Goal: Task Accomplishment & Management: Use online tool/utility

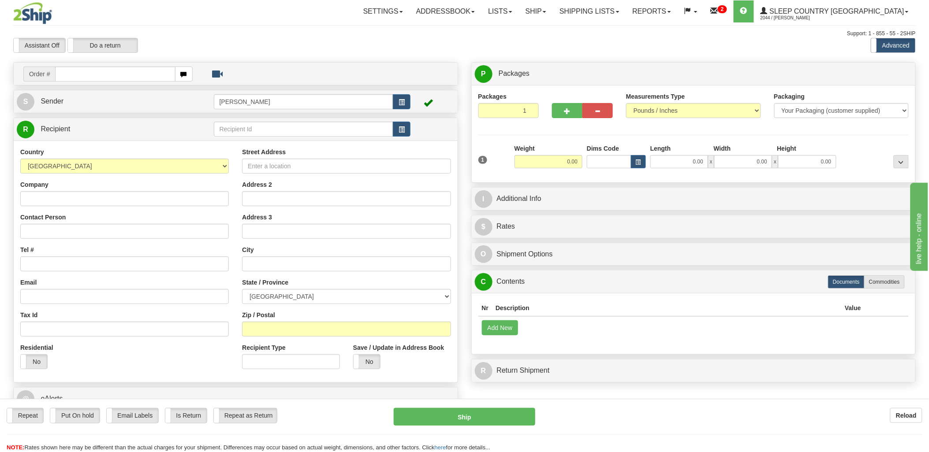
click at [135, 69] on input "text" at bounding box center [115, 74] width 120 height 15
type input "9"
type input "1057539"
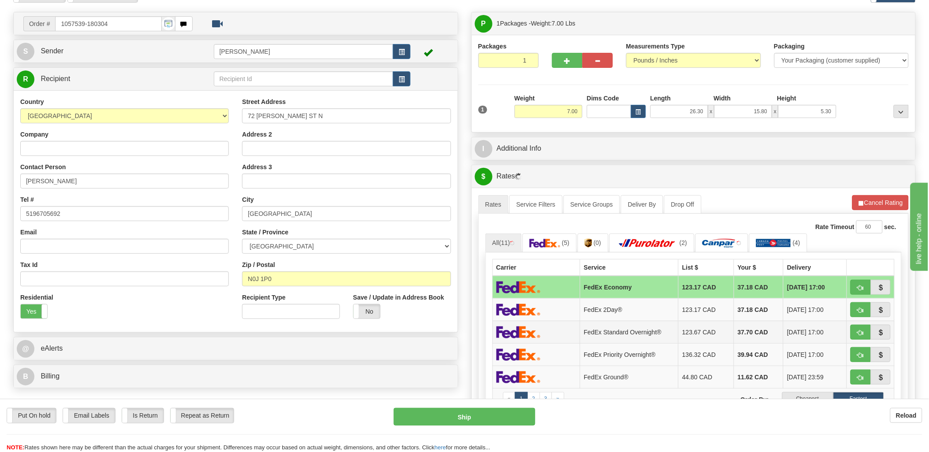
scroll to position [98, 0]
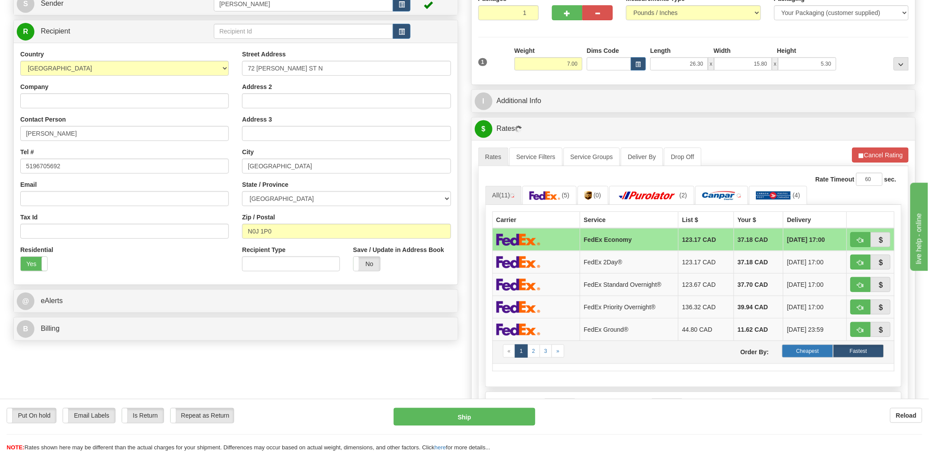
click at [800, 352] on label "Cheapest" at bounding box center [807, 351] width 51 height 13
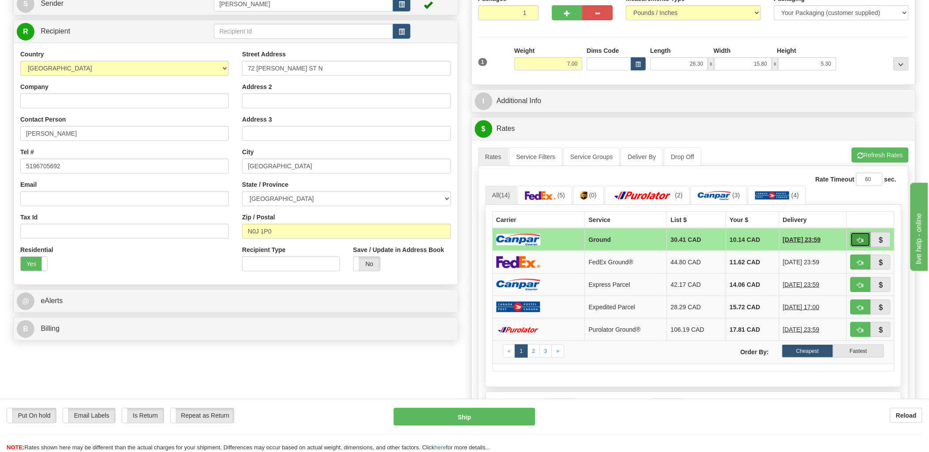
click at [857, 240] on button "button" at bounding box center [861, 239] width 20 height 15
type input "1"
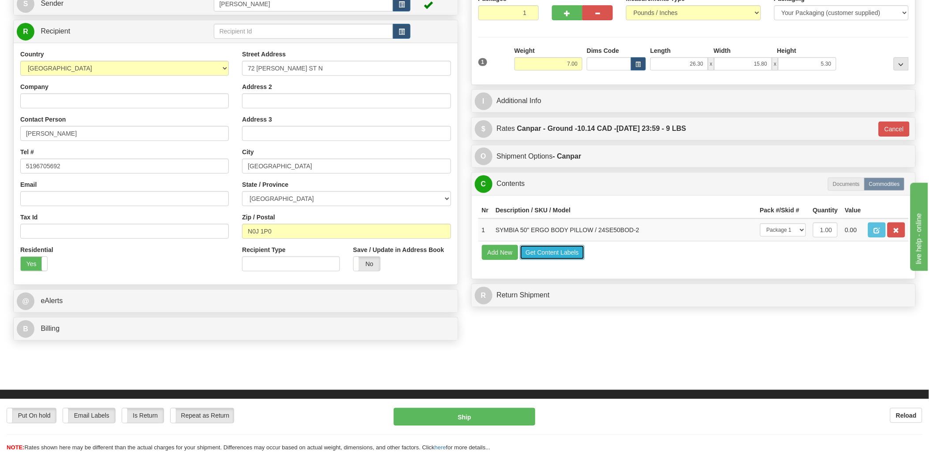
click at [558, 260] on button "Get Content Labels" at bounding box center [552, 252] width 65 height 15
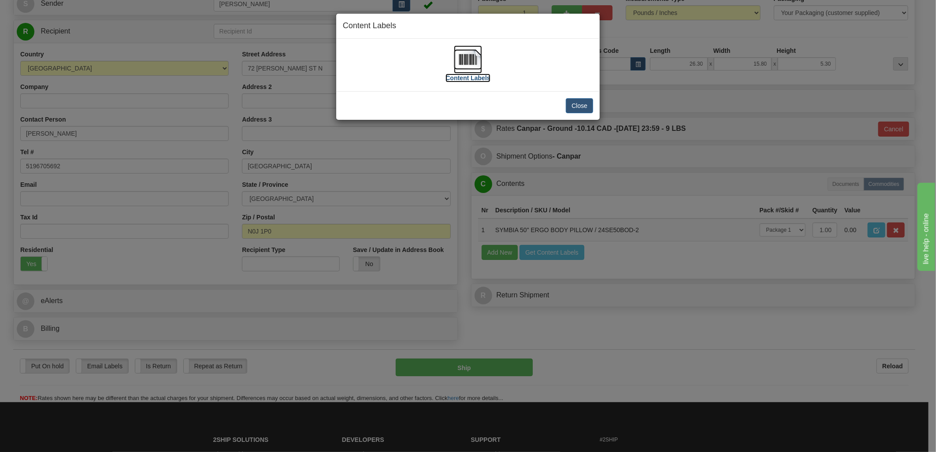
click at [465, 53] on img at bounding box center [468, 59] width 28 height 28
click at [575, 102] on button "Close" at bounding box center [579, 105] width 27 height 15
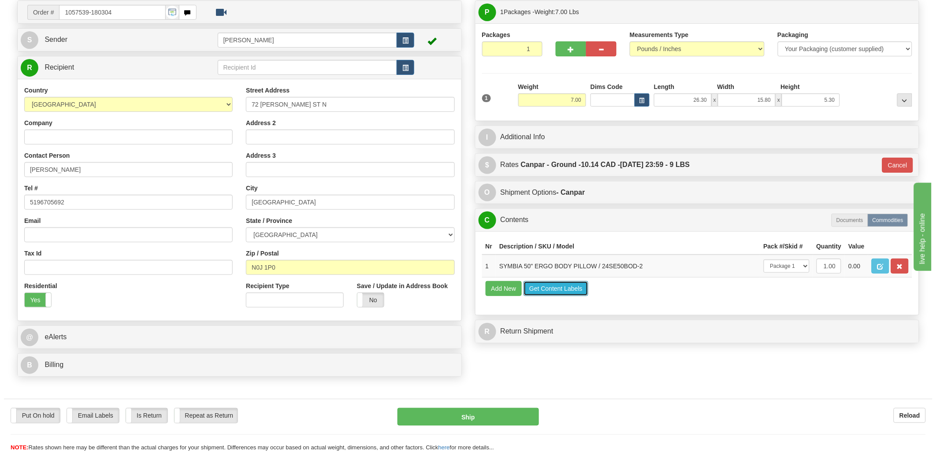
scroll to position [0, 0]
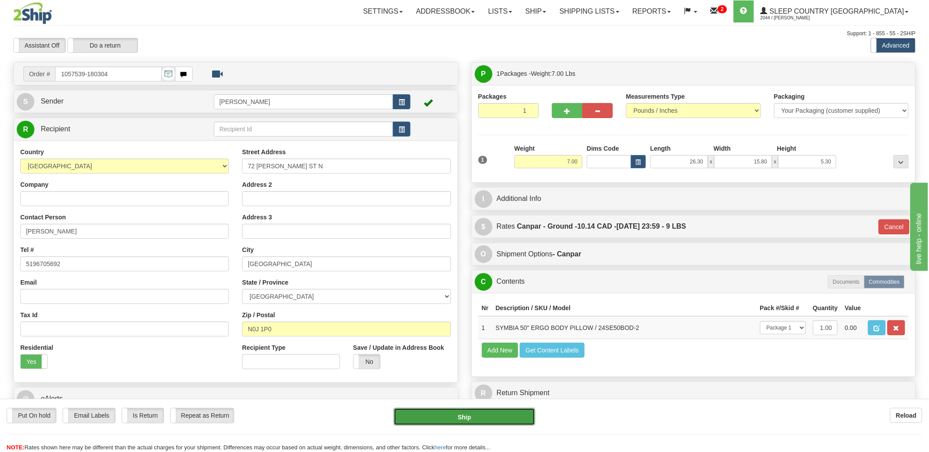
click at [465, 414] on button "Ship" at bounding box center [465, 417] width 142 height 18
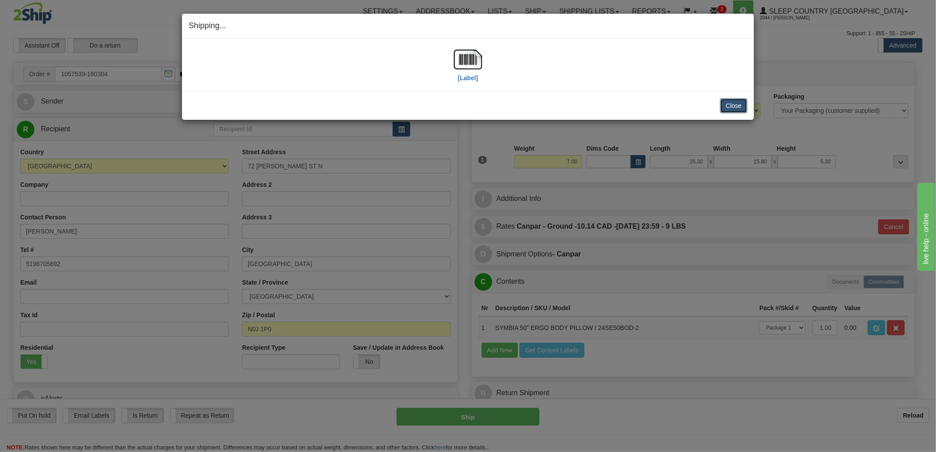
click at [739, 107] on button "Close" at bounding box center [733, 105] width 27 height 15
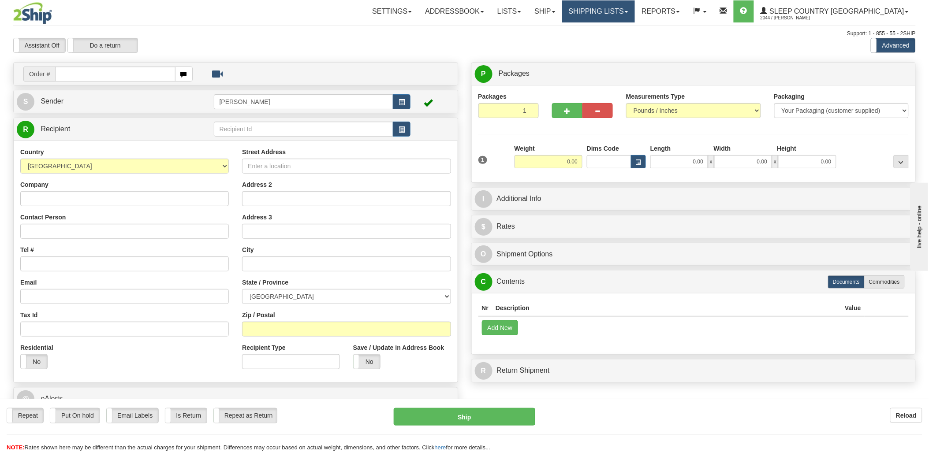
click at [618, 6] on link "Shipping lists" at bounding box center [598, 11] width 73 height 22
click at [609, 27] on span "Current Shipments" at bounding box center [583, 30] width 52 height 7
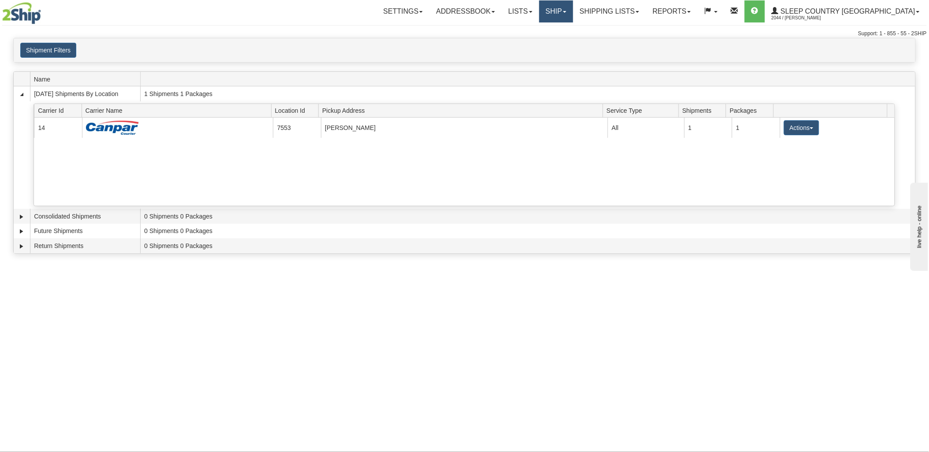
click at [573, 9] on link "Ship" at bounding box center [556, 11] width 34 height 22
click at [535, 28] on span "Ship Screen" at bounding box center [519, 30] width 34 height 7
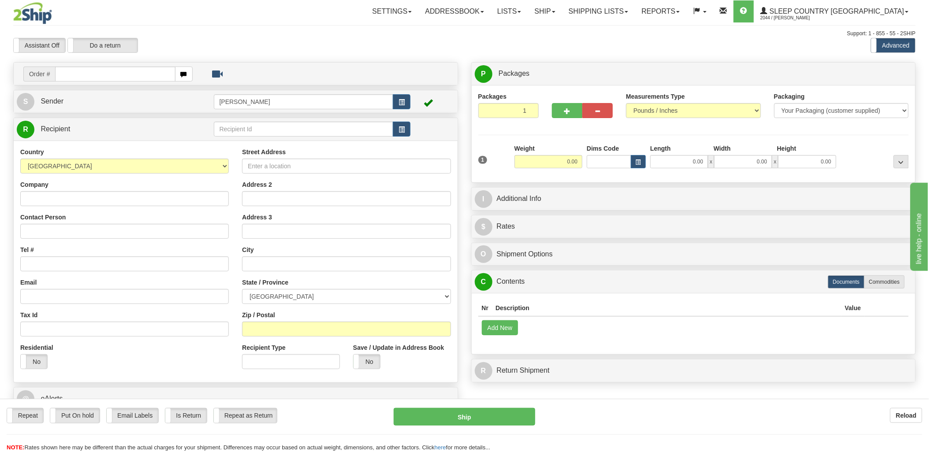
drag, startPoint x: 108, startPoint y: 79, endPoint x: 111, endPoint y: 76, distance: 5.0
click at [111, 76] on input "text" at bounding box center [115, 74] width 120 height 15
click at [114, 76] on input "text" at bounding box center [115, 74] width 120 height 15
type input "9000i083750"
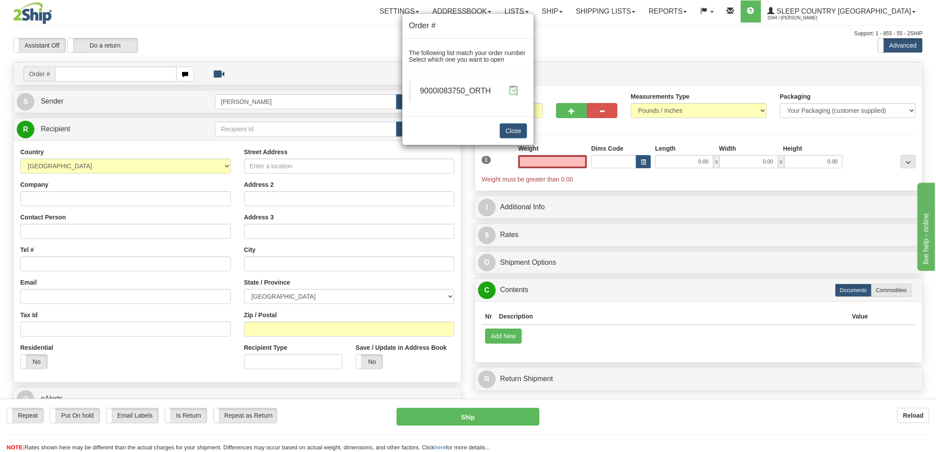
type input "0.00"
click at [516, 92] on span at bounding box center [513, 90] width 9 height 9
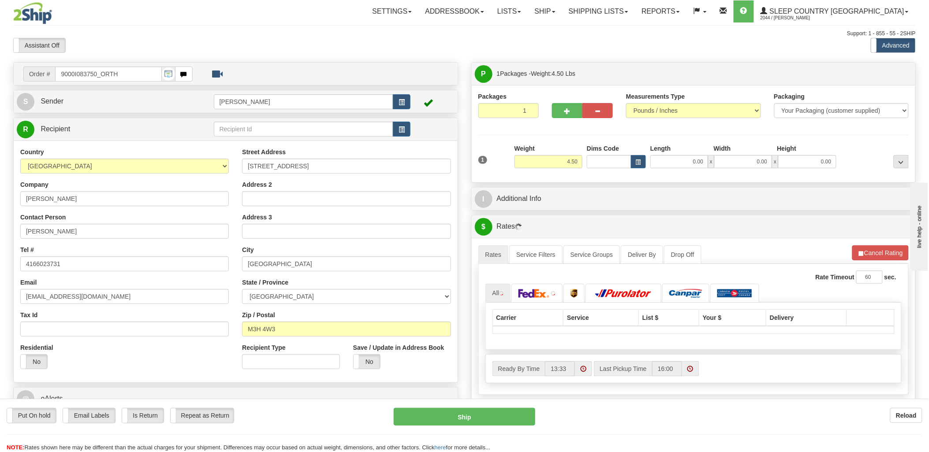
click at [603, 166] on div "Toggle navigation Settings Shipping Preferences Fields Preferences New" at bounding box center [464, 311] width 929 height 623
click at [602, 165] on input "Dims Code" at bounding box center [609, 161] width 45 height 13
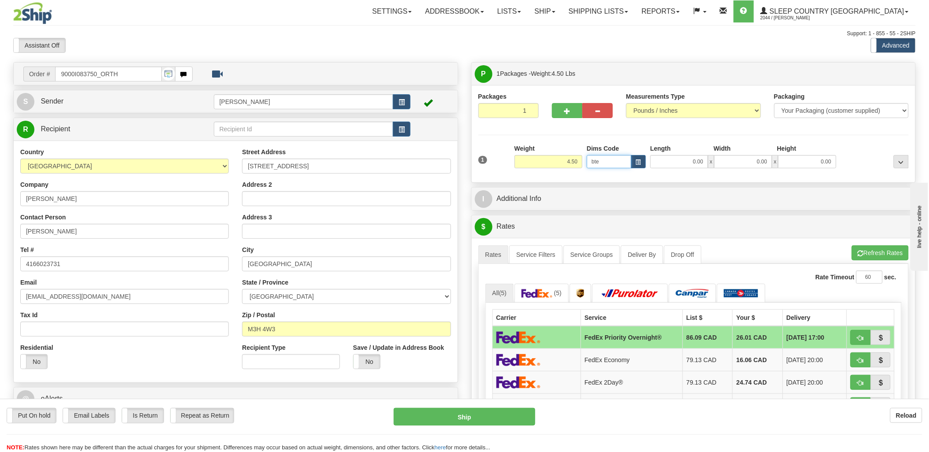
type input "bte"
click button "Delete" at bounding box center [0, 0] width 0 height 0
type input "15.00"
type input "5.00"
type input "25.00"
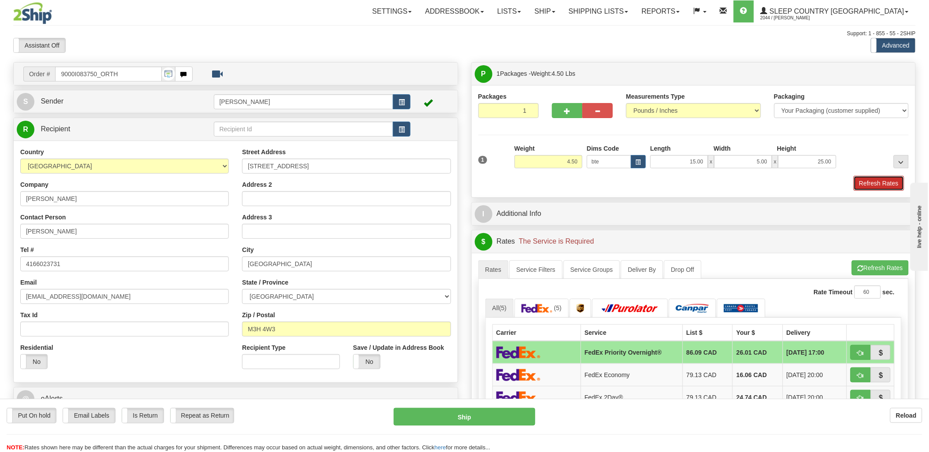
click at [884, 177] on button "Refresh Rates" at bounding box center [879, 183] width 51 height 15
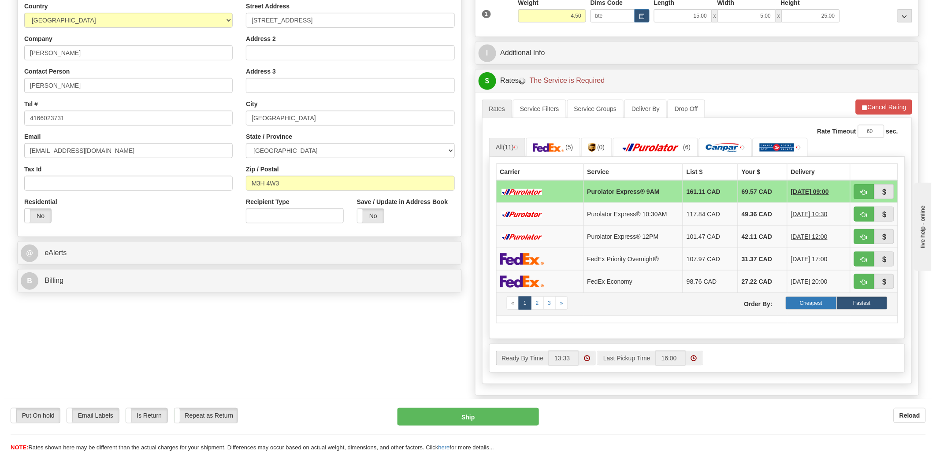
scroll to position [147, 0]
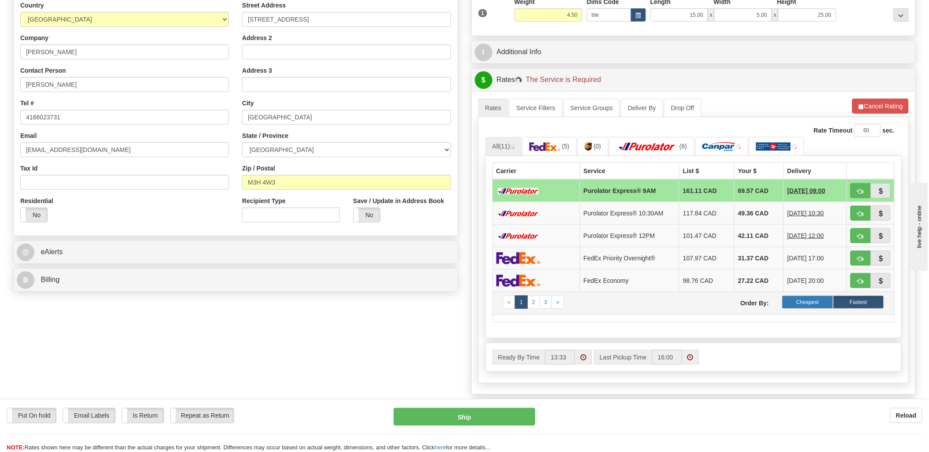
click at [814, 305] on label "Cheapest" at bounding box center [807, 302] width 51 height 13
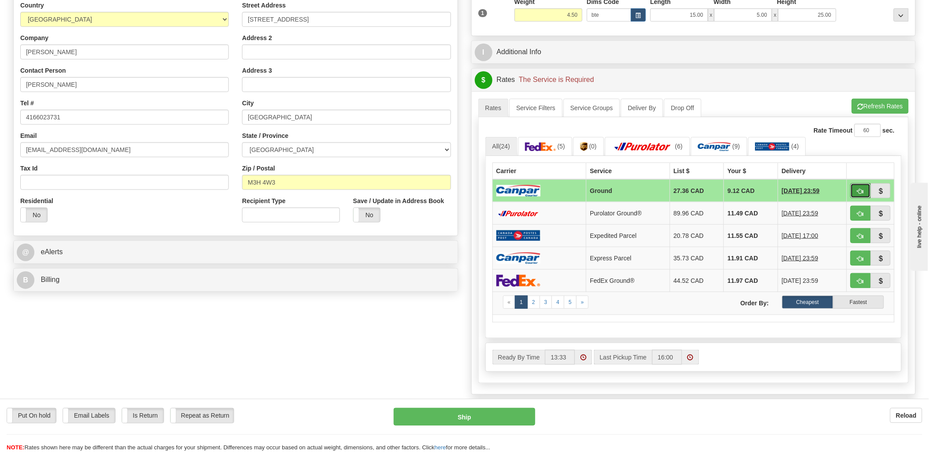
click at [861, 193] on span "button" at bounding box center [861, 192] width 6 height 6
type input "1"
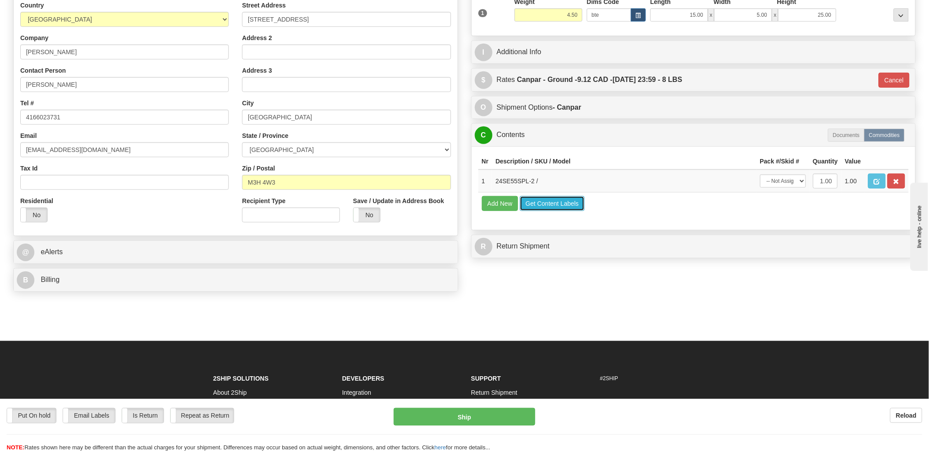
click at [562, 211] on button "Get Content Labels" at bounding box center [552, 203] width 65 height 15
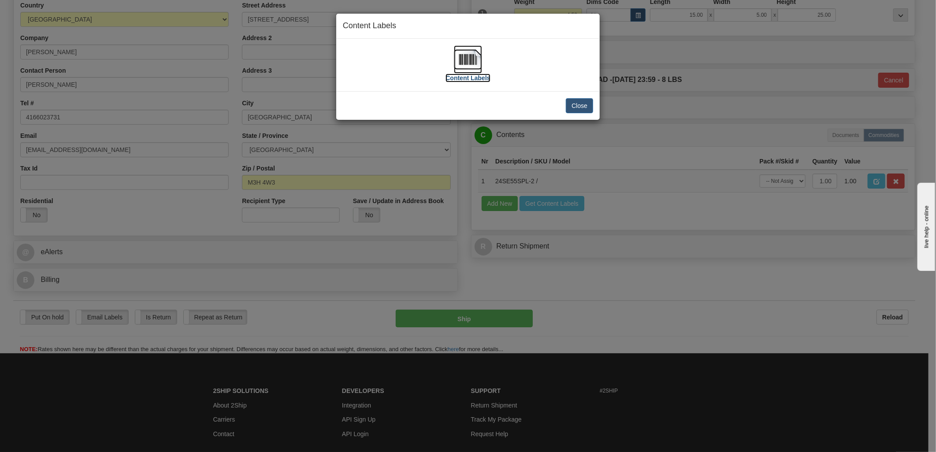
click at [478, 58] on img at bounding box center [468, 59] width 28 height 28
click at [582, 103] on button "Close" at bounding box center [579, 105] width 27 height 15
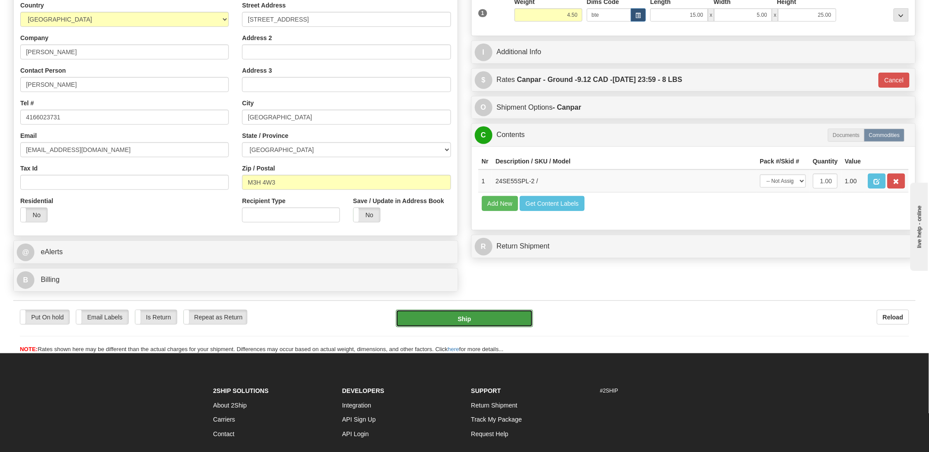
click at [496, 317] on button "Ship" at bounding box center [464, 319] width 137 height 18
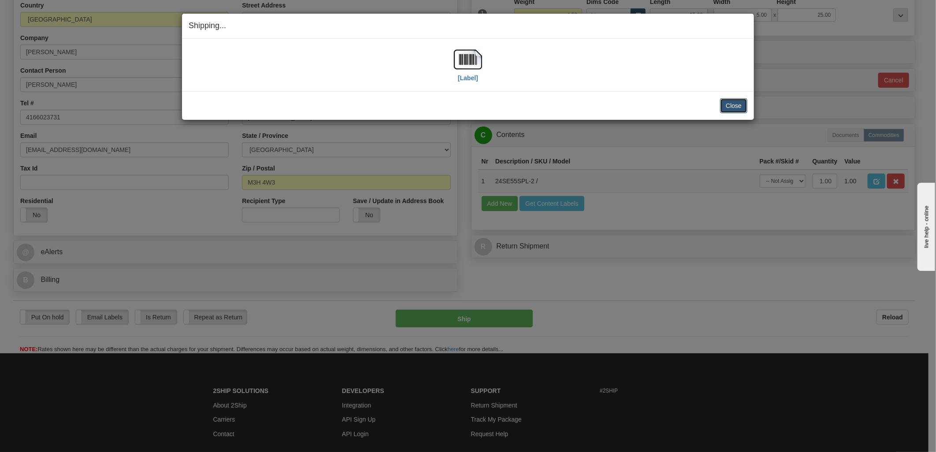
click at [744, 106] on button "Close" at bounding box center [733, 105] width 27 height 15
click at [727, 106] on button "Close" at bounding box center [733, 105] width 27 height 15
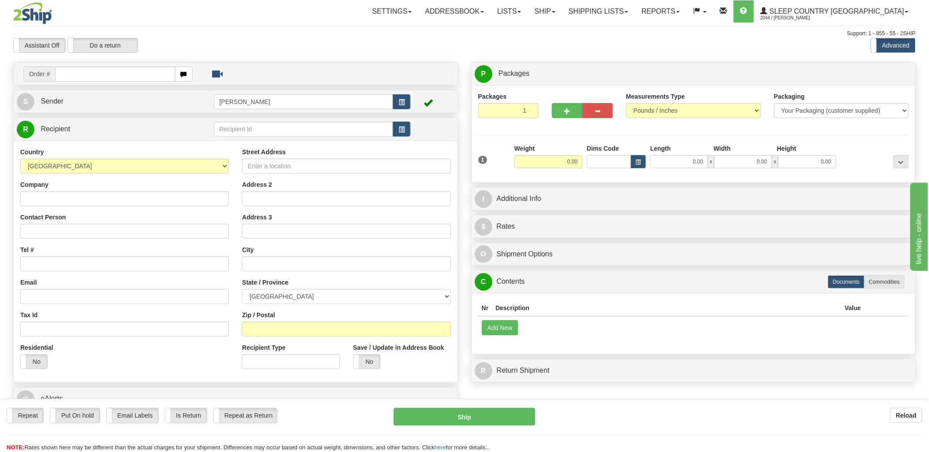
click at [93, 78] on input "text" at bounding box center [115, 74] width 120 height 15
type input "9000i"
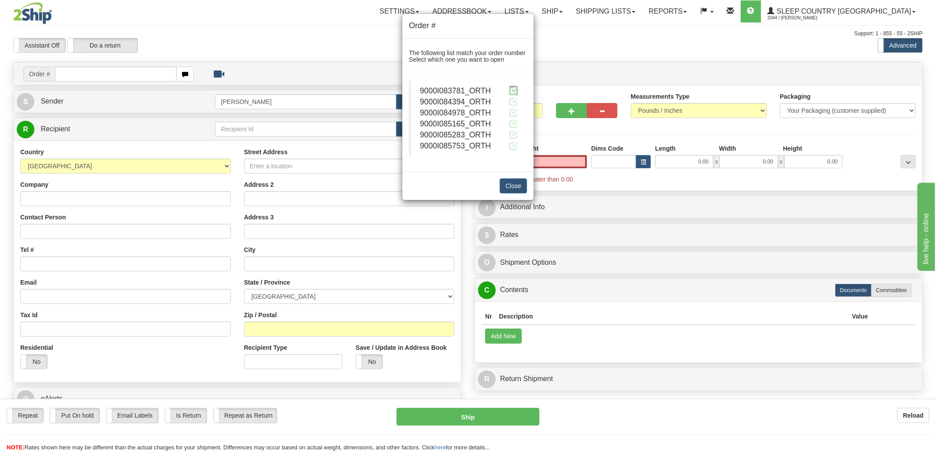
type input "0.00"
click at [515, 91] on span at bounding box center [513, 90] width 9 height 9
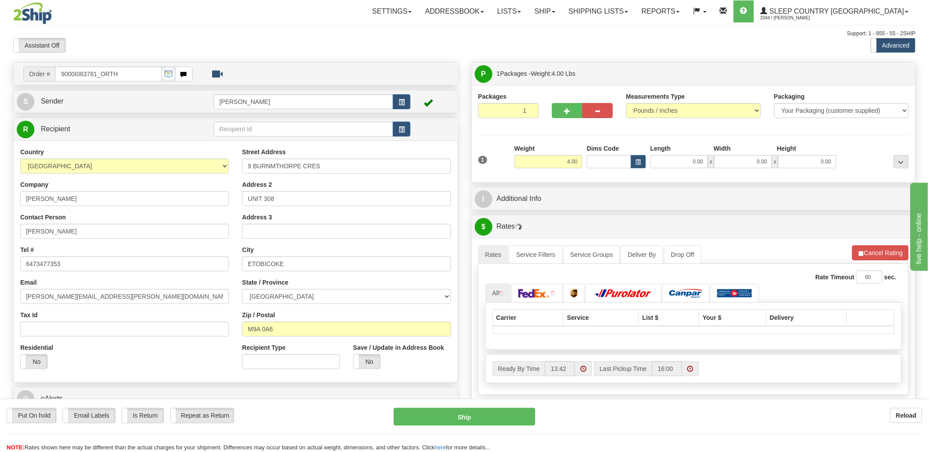
click at [605, 160] on div at bounding box center [464, 226] width 929 height 452
click at [605, 160] on input "Dims Code" at bounding box center [609, 161] width 45 height 13
type input "bte"
click button "Delete" at bounding box center [0, 0] width 0 height 0
type input "15.00"
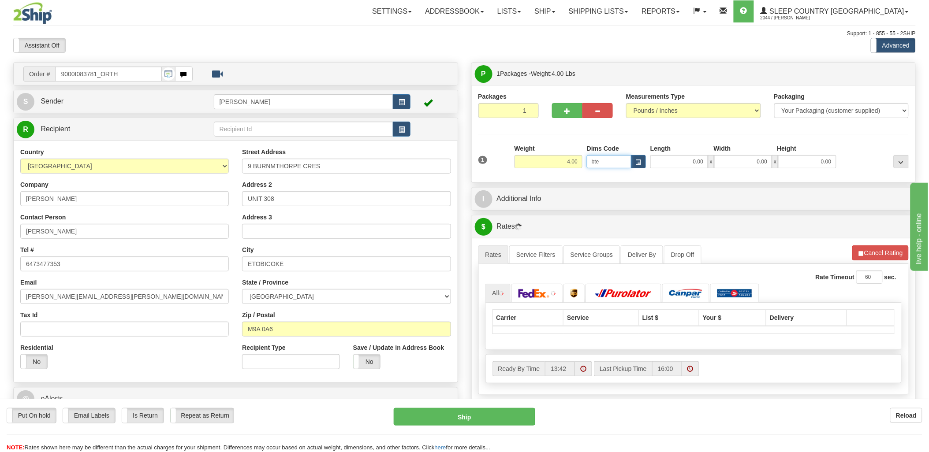
type input "5.00"
type input "25.00"
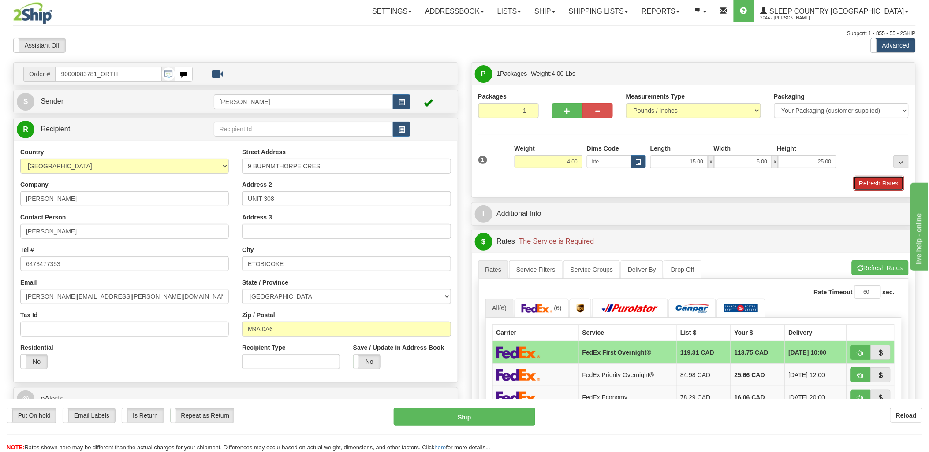
click at [884, 178] on button "Refresh Rates" at bounding box center [879, 183] width 51 height 15
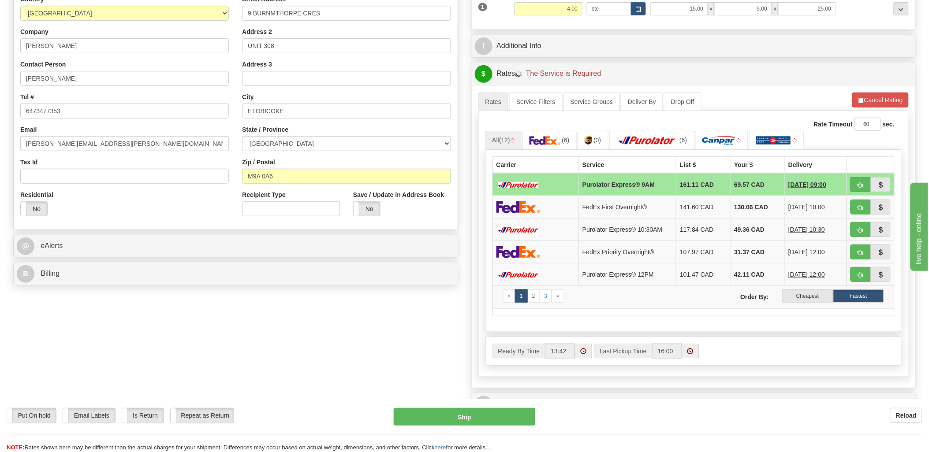
scroll to position [245, 0]
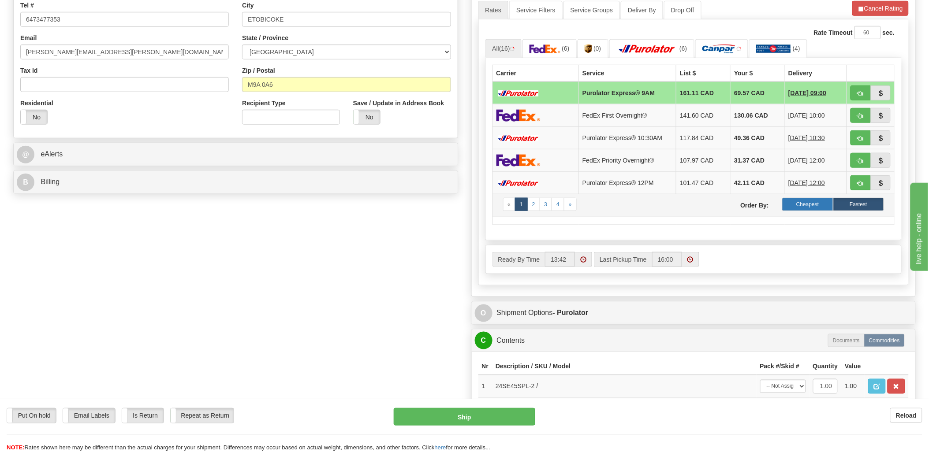
click at [805, 207] on label "Cheapest" at bounding box center [807, 204] width 51 height 13
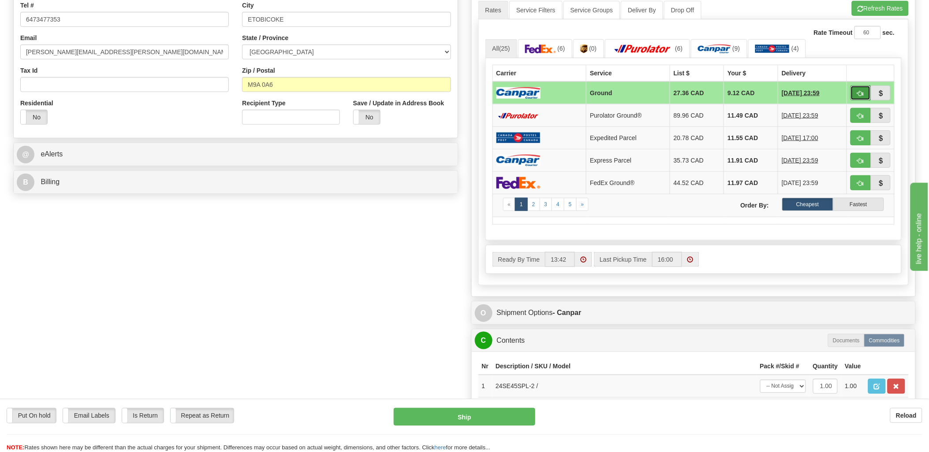
click at [863, 96] on span "button" at bounding box center [861, 94] width 6 height 6
type input "1"
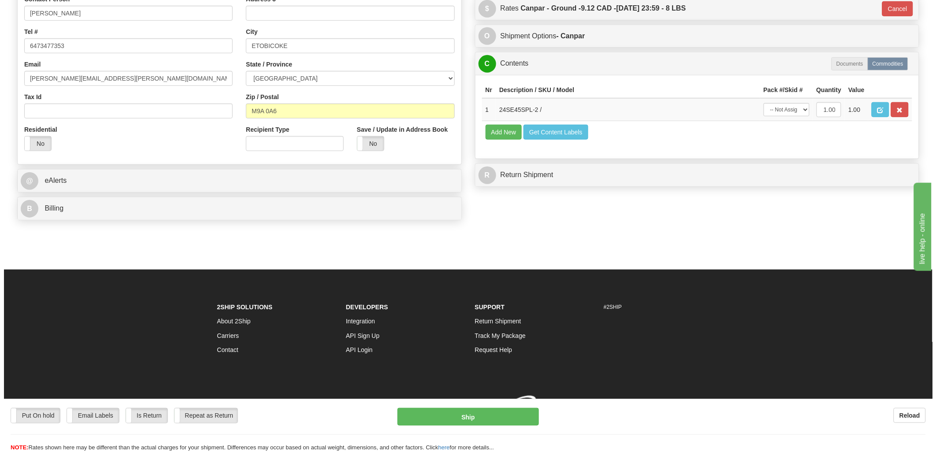
scroll to position [232, 0]
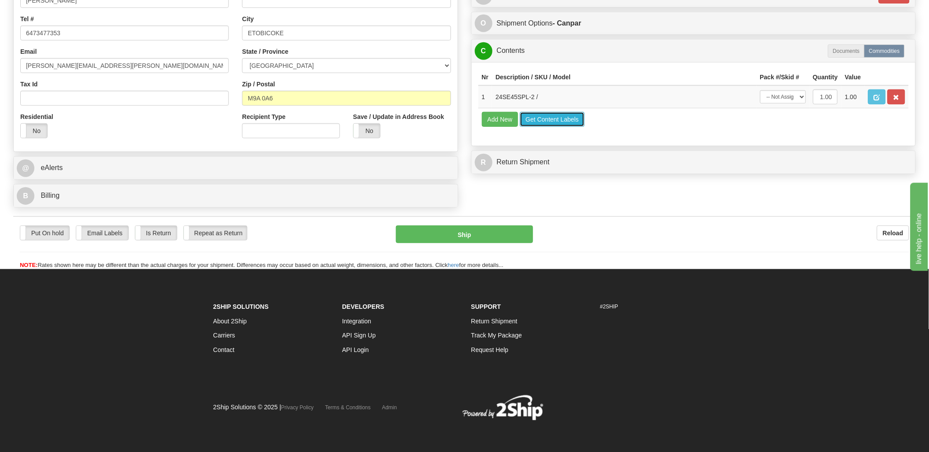
click at [552, 127] on button "Get Content Labels" at bounding box center [552, 119] width 65 height 15
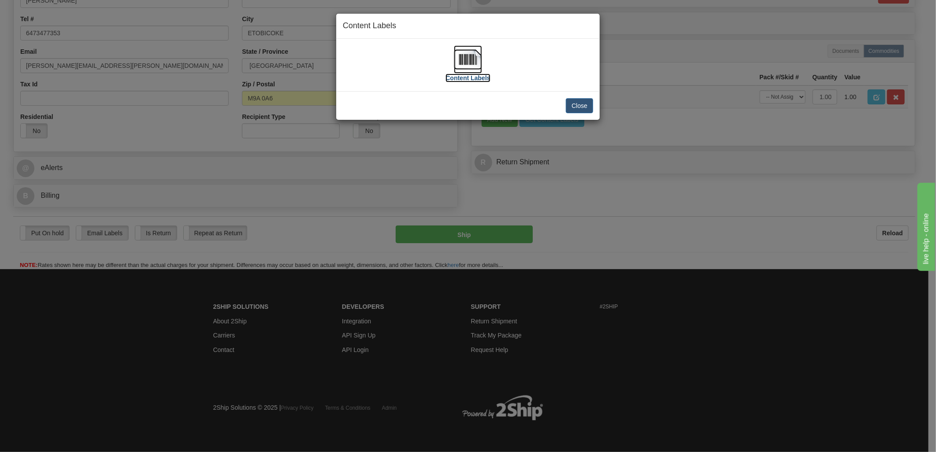
click at [475, 55] on img at bounding box center [468, 59] width 28 height 28
click at [587, 106] on button "Close" at bounding box center [579, 105] width 27 height 15
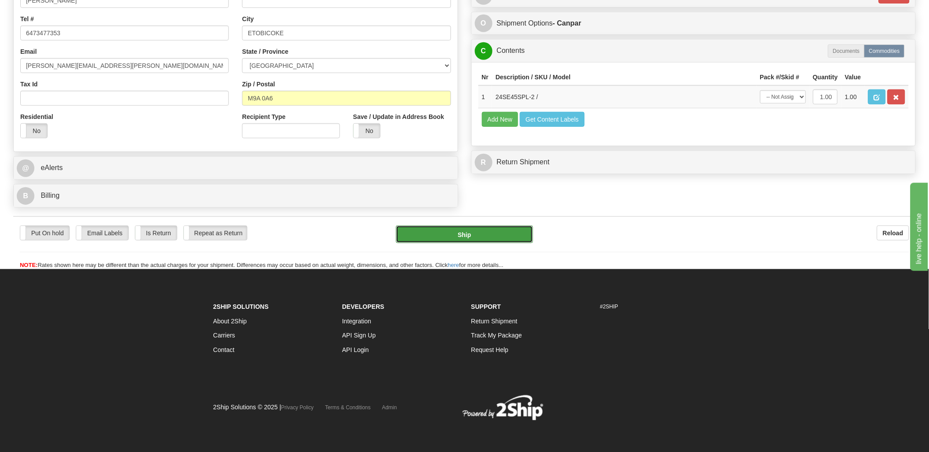
click at [494, 236] on button "Ship" at bounding box center [464, 235] width 137 height 18
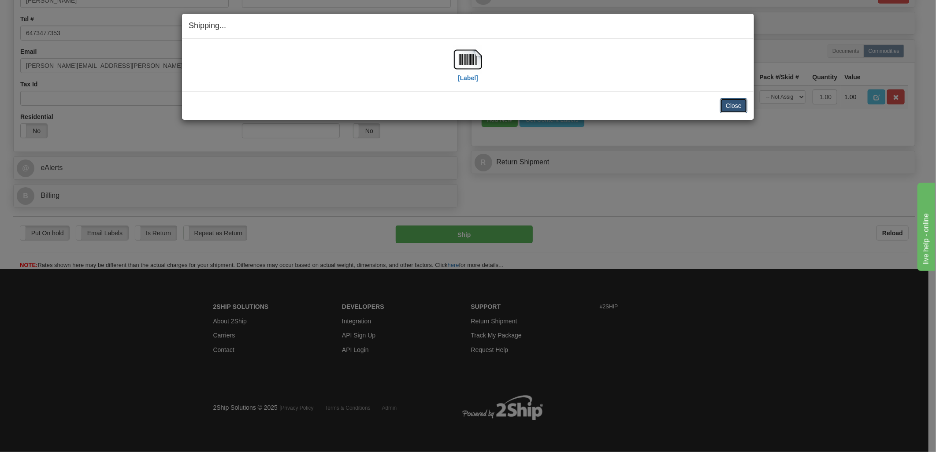
click at [729, 103] on button "Close" at bounding box center [733, 105] width 27 height 15
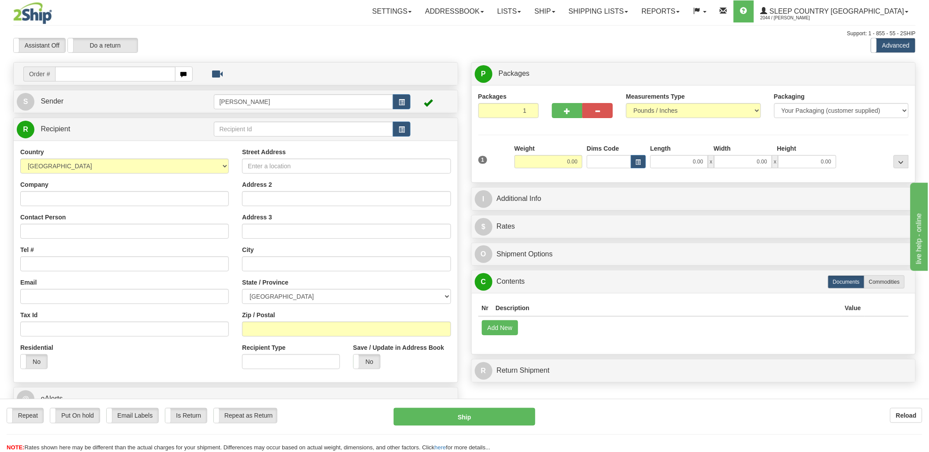
click at [85, 70] on input "text" at bounding box center [115, 74] width 120 height 15
click at [85, 72] on input "text" at bounding box center [115, 74] width 120 height 15
type input "9000i84"
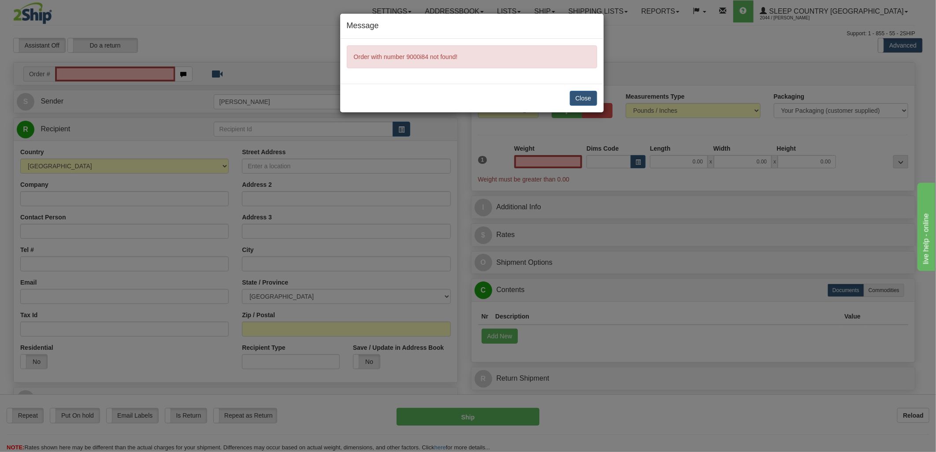
type input "0.00"
drag, startPoint x: 588, startPoint y: 94, endPoint x: 425, endPoint y: 72, distance: 164.2
click at [588, 94] on button "Close" at bounding box center [583, 98] width 27 height 15
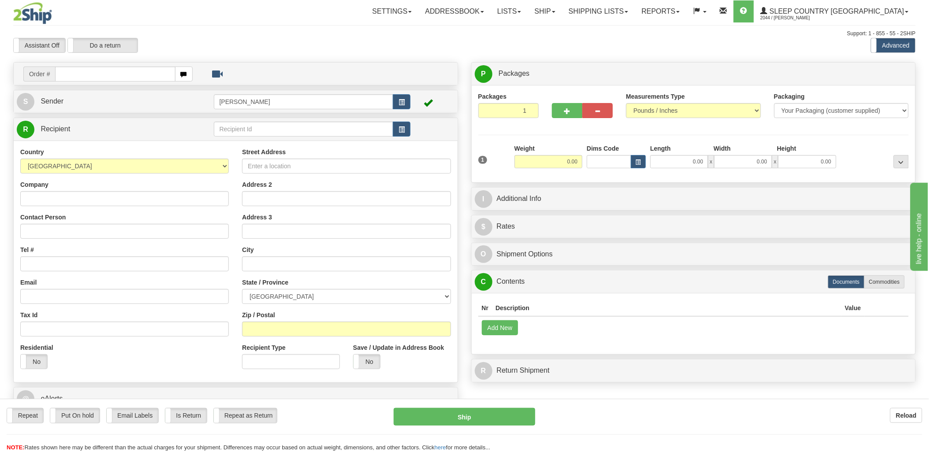
click at [110, 77] on div at bounding box center [464, 226] width 929 height 452
click at [110, 75] on input "text" at bounding box center [115, 74] width 120 height 15
type input "9000i08"
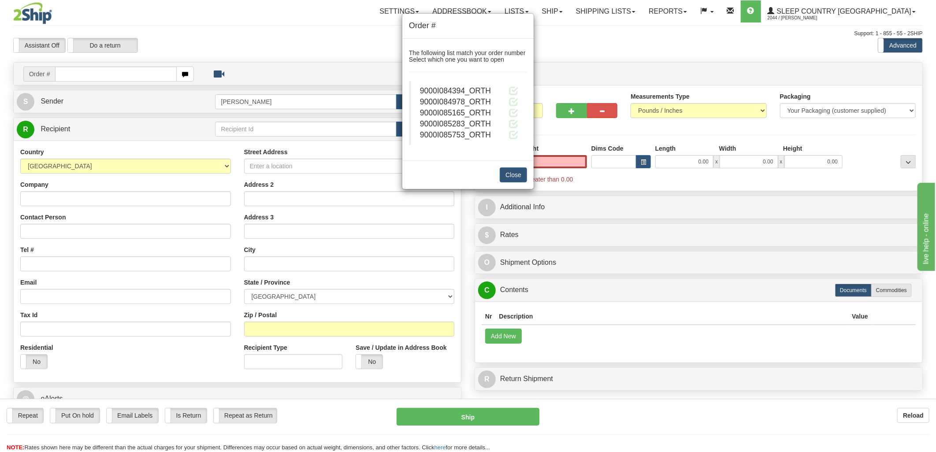
type input "0.00"
click at [519, 91] on blockquote "9000I084394_ORTH 9000I084978_ORTH 9000I085165_ORTH" at bounding box center [468, 113] width 118 height 64
click at [515, 90] on span at bounding box center [513, 90] width 9 height 9
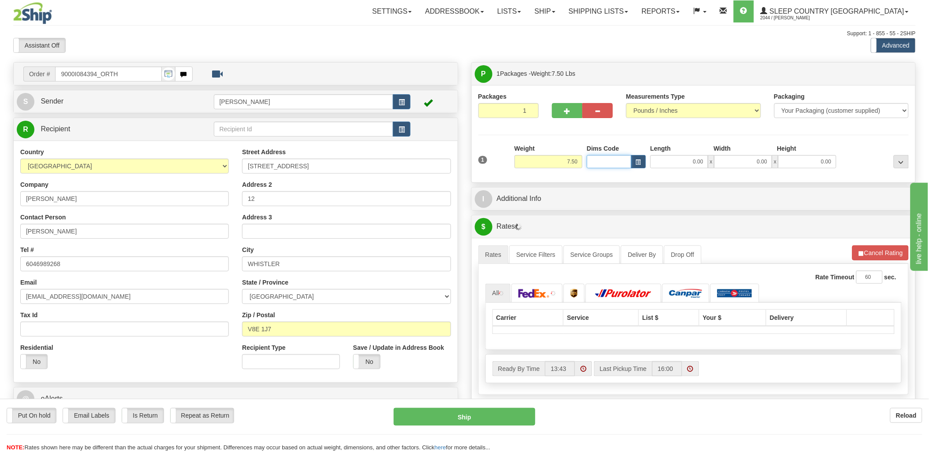
click at [600, 157] on input "Dims Code" at bounding box center [609, 161] width 45 height 13
click at [600, 158] on input "Dims Code" at bounding box center [609, 161] width 45 height 13
type input "bte"
click button "Delete" at bounding box center [0, 0] width 0 height 0
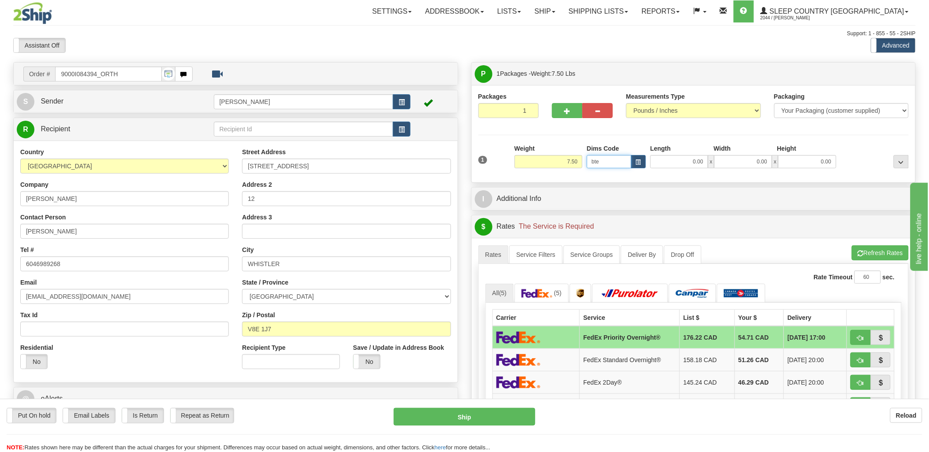
type input "15.00"
type input "5.00"
type input "25.00"
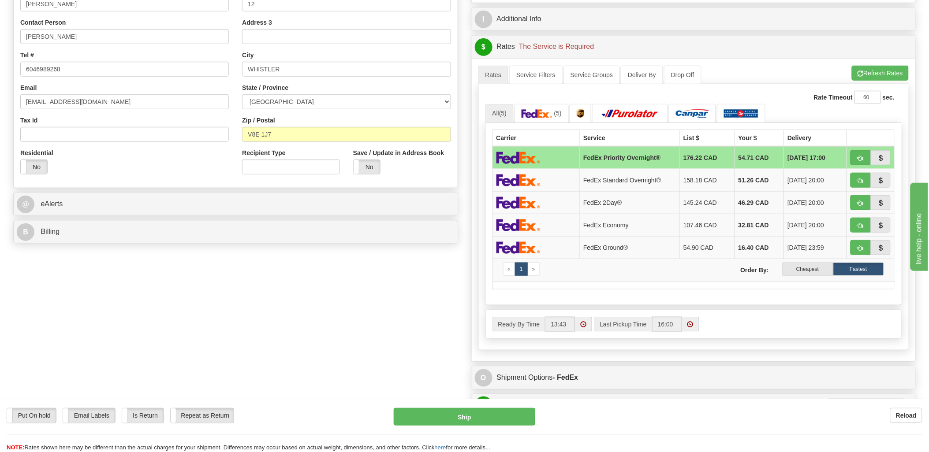
scroll to position [196, 0]
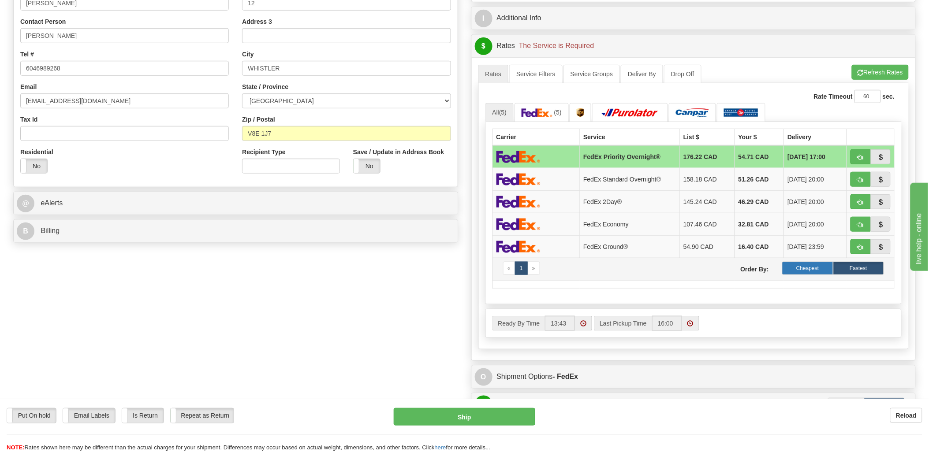
click at [828, 272] on label "Cheapest" at bounding box center [807, 268] width 51 height 13
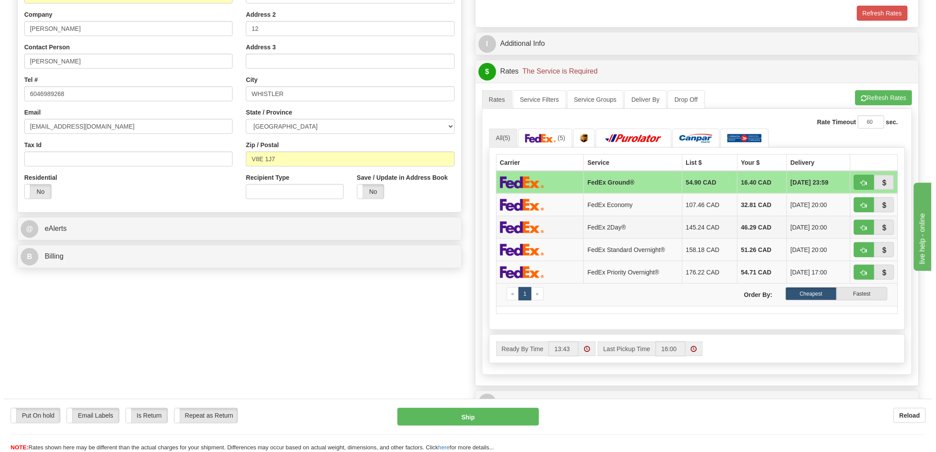
scroll to position [147, 0]
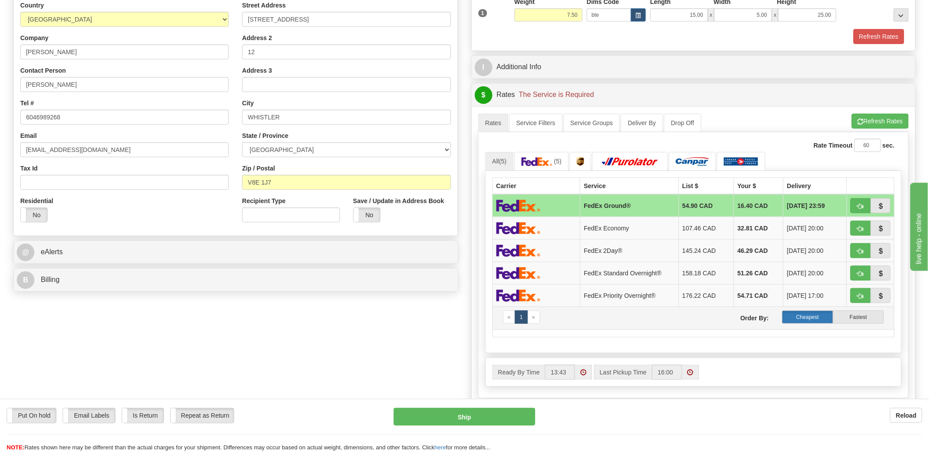
click at [813, 319] on label "Cheapest" at bounding box center [807, 317] width 51 height 13
click at [815, 320] on label "Cheapest" at bounding box center [807, 317] width 51 height 13
click at [880, 119] on button "Refresh Rates" at bounding box center [880, 121] width 57 height 15
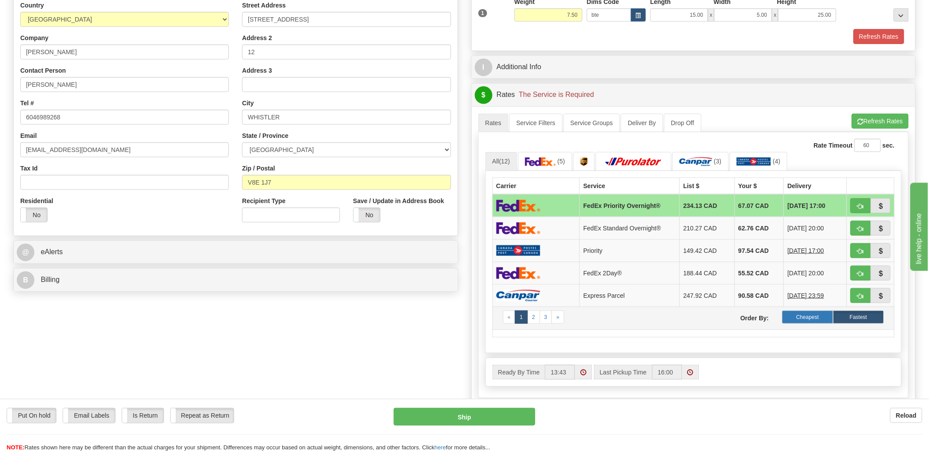
click at [812, 323] on label "Cheapest" at bounding box center [807, 317] width 51 height 13
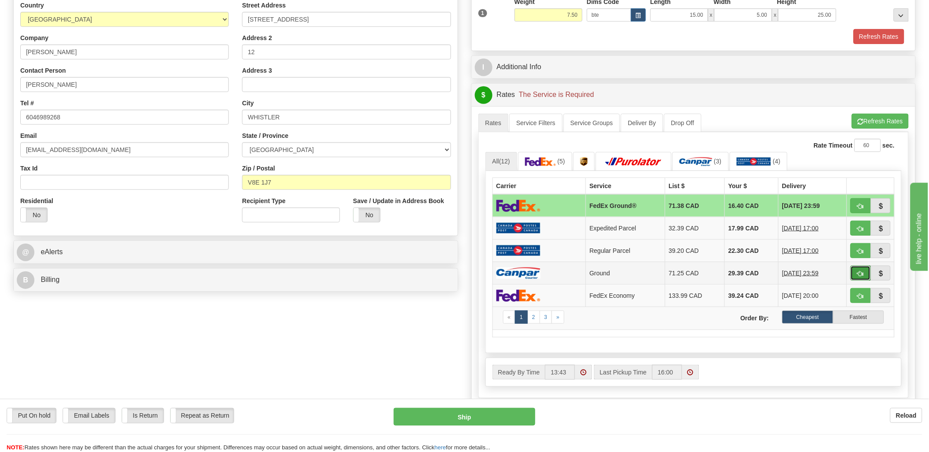
click at [862, 272] on span "button" at bounding box center [861, 274] width 6 height 6
type input "1"
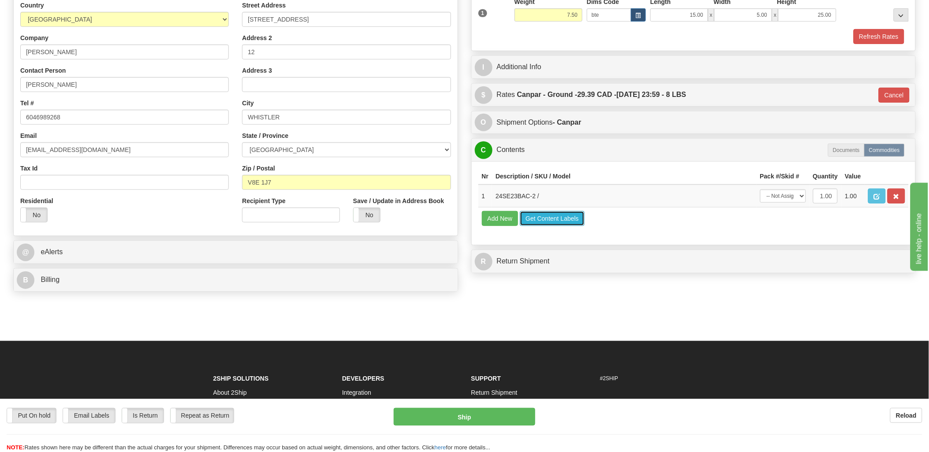
click at [539, 226] on button "Get Content Labels" at bounding box center [552, 218] width 65 height 15
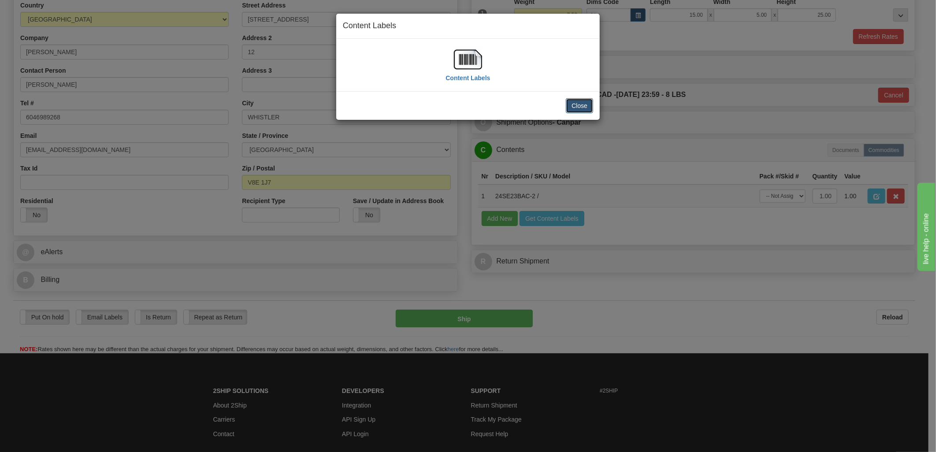
click at [584, 108] on button "Close" at bounding box center [579, 105] width 27 height 15
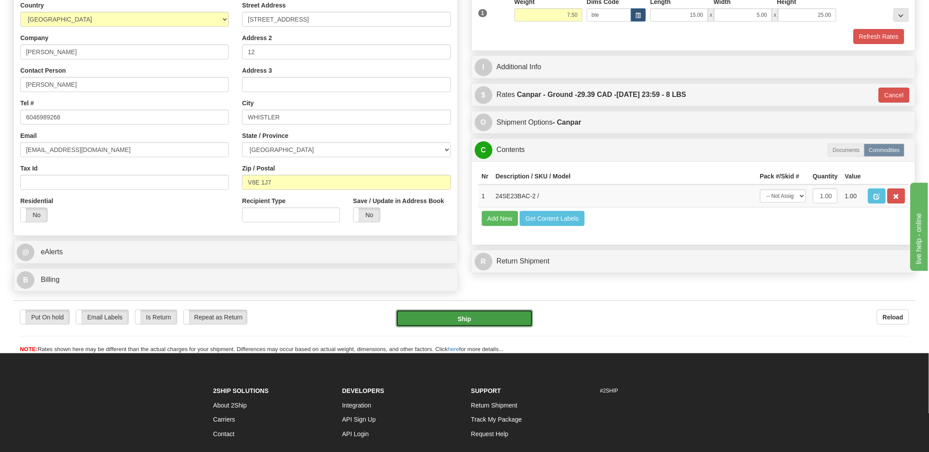
click at [495, 312] on button "Ship" at bounding box center [464, 319] width 137 height 18
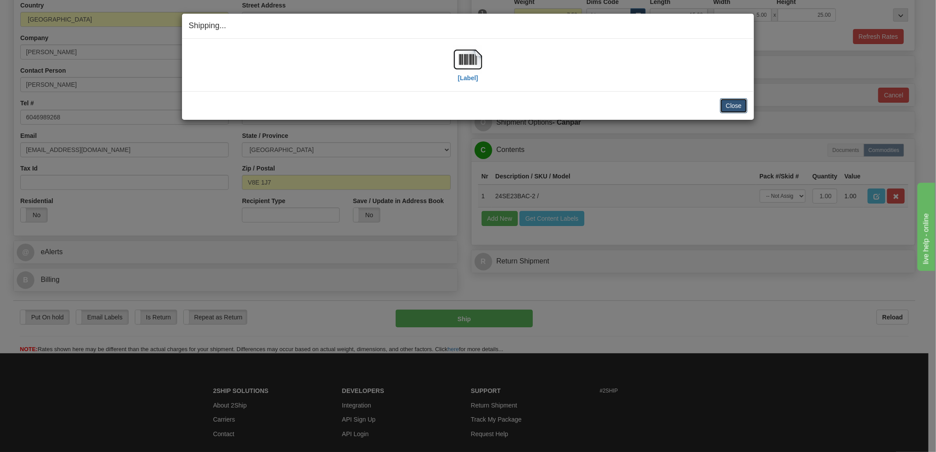
click at [736, 103] on button "Close" at bounding box center [733, 105] width 27 height 15
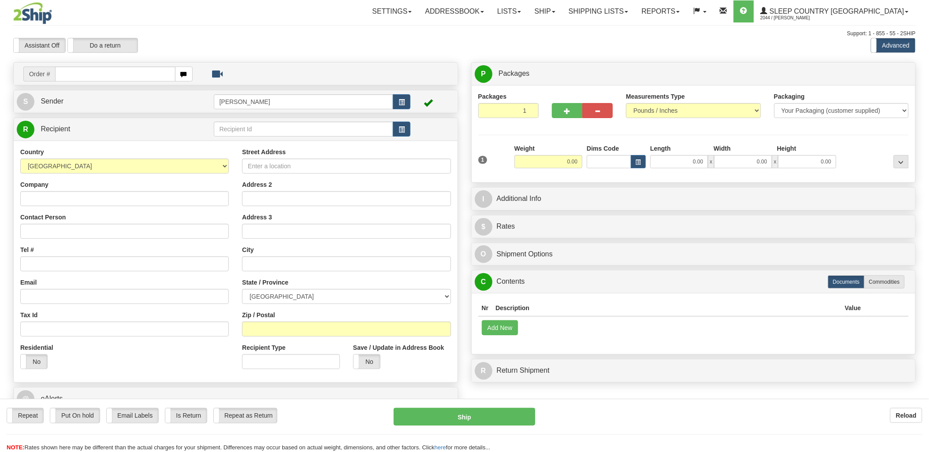
click at [80, 71] on input "text" at bounding box center [115, 74] width 120 height 15
type input "9000i08"
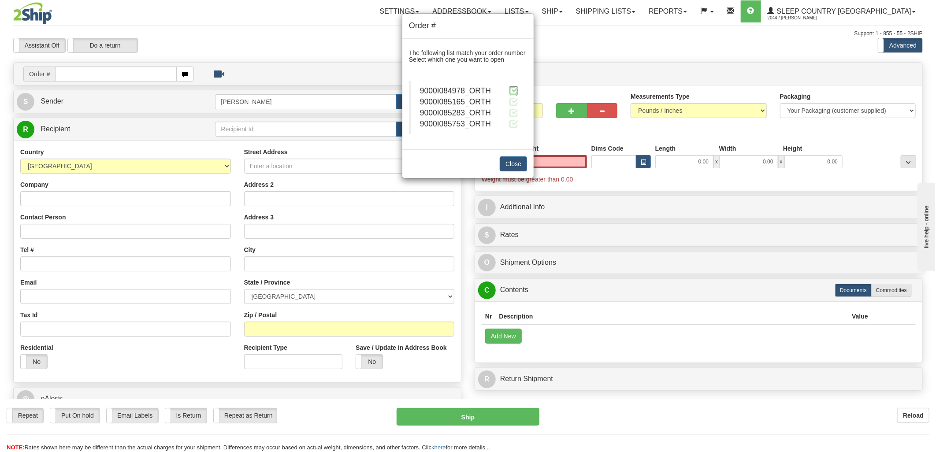
type input "0.00"
click at [515, 87] on span at bounding box center [513, 90] width 9 height 9
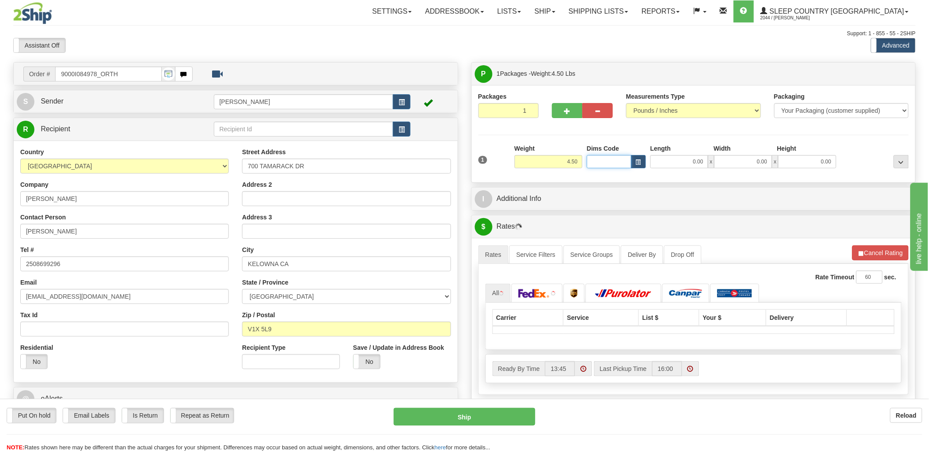
click at [615, 160] on input "Dims Code" at bounding box center [609, 161] width 45 height 13
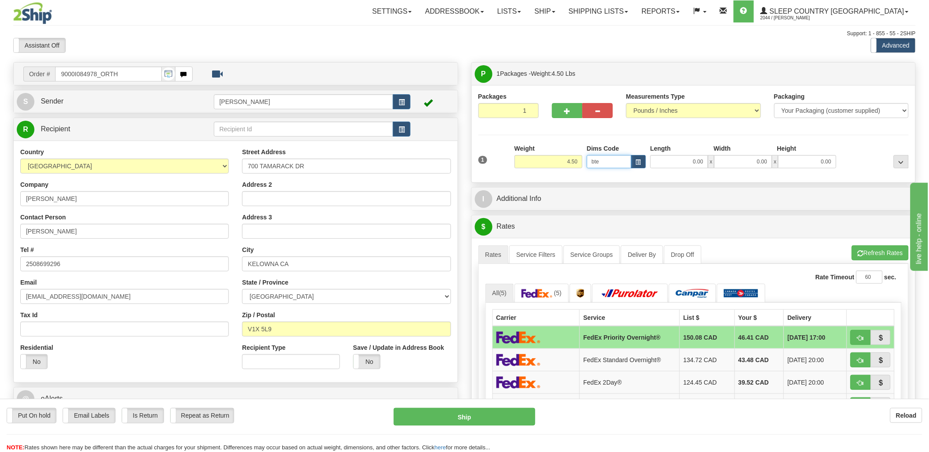
type input "bte"
click button "Delete" at bounding box center [0, 0] width 0 height 0
type input "15.00"
type input "5.00"
type input "25.00"
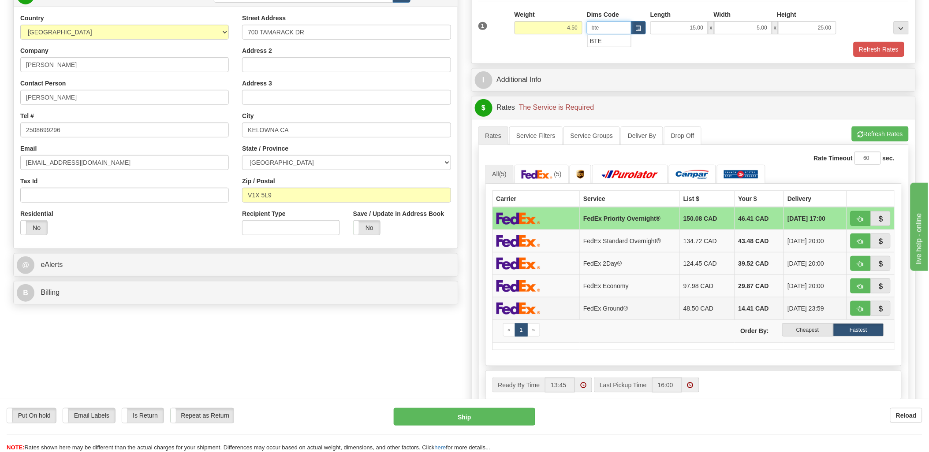
scroll to position [147, 0]
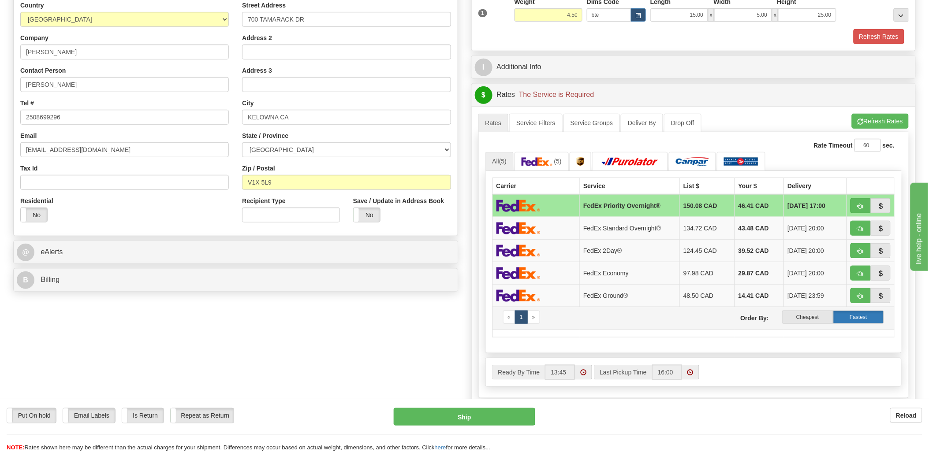
click at [877, 321] on label "Fastest" at bounding box center [858, 317] width 51 height 13
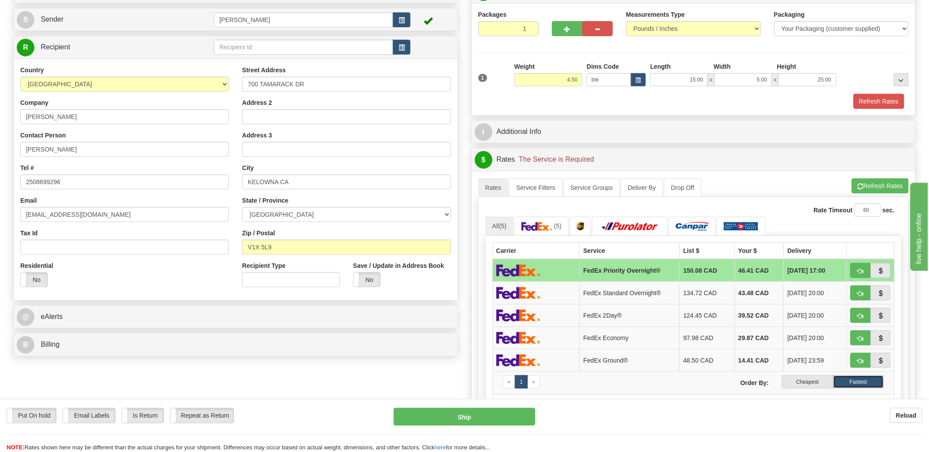
scroll to position [98, 0]
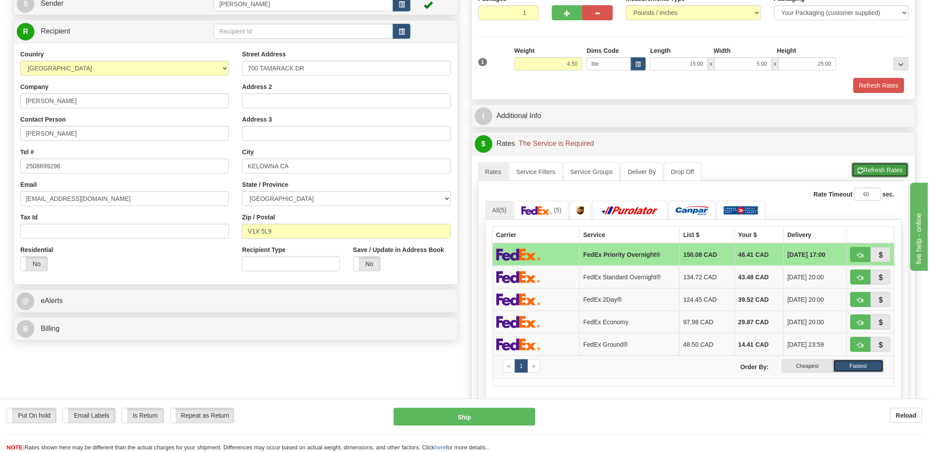
click at [867, 166] on button "Refresh Rates" at bounding box center [880, 170] width 57 height 15
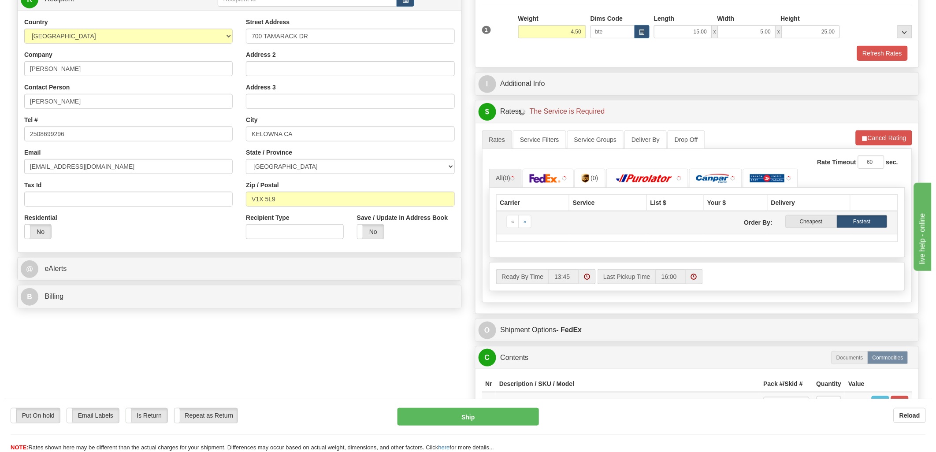
scroll to position [147, 0]
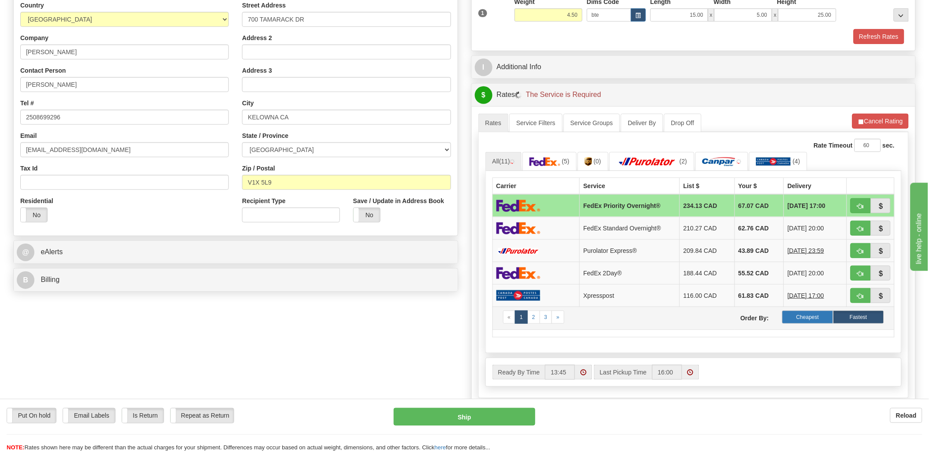
click at [813, 316] on label "Cheapest" at bounding box center [807, 317] width 51 height 13
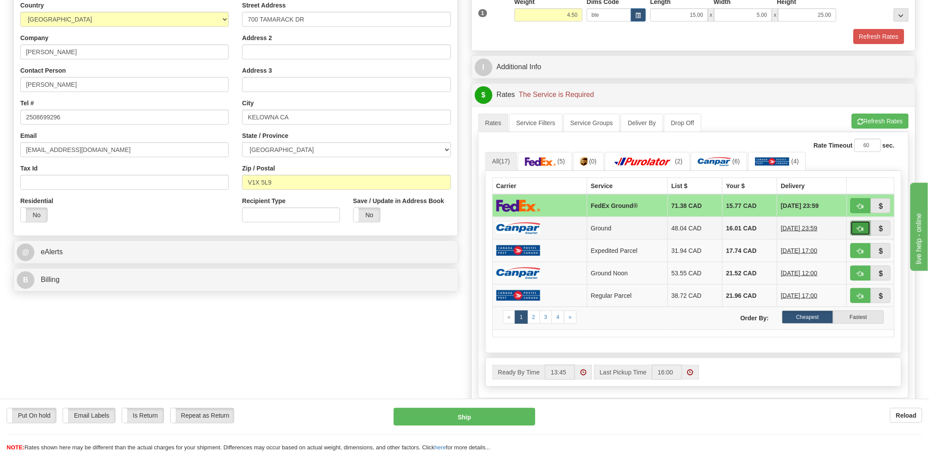
click at [855, 231] on button "button" at bounding box center [861, 228] width 20 height 15
type input "1"
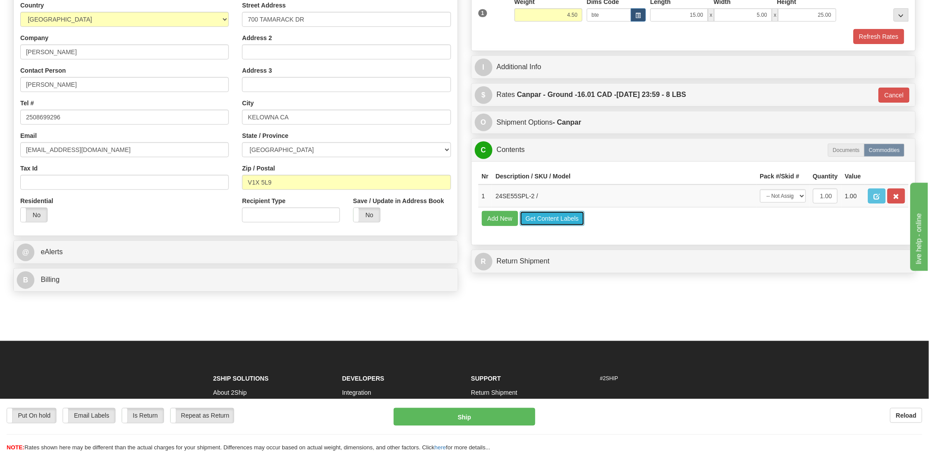
click at [549, 226] on button "Get Content Labels" at bounding box center [552, 218] width 65 height 15
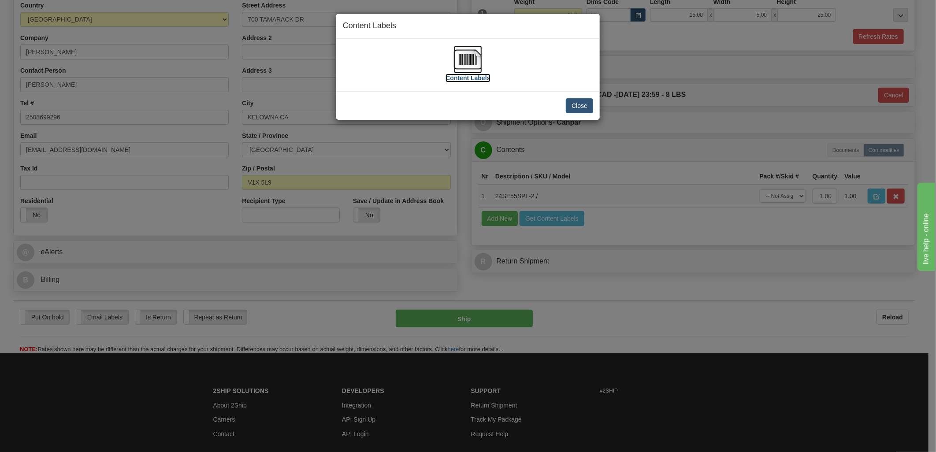
click at [468, 55] on img at bounding box center [468, 59] width 28 height 28
click at [583, 106] on button "Close" at bounding box center [579, 105] width 27 height 15
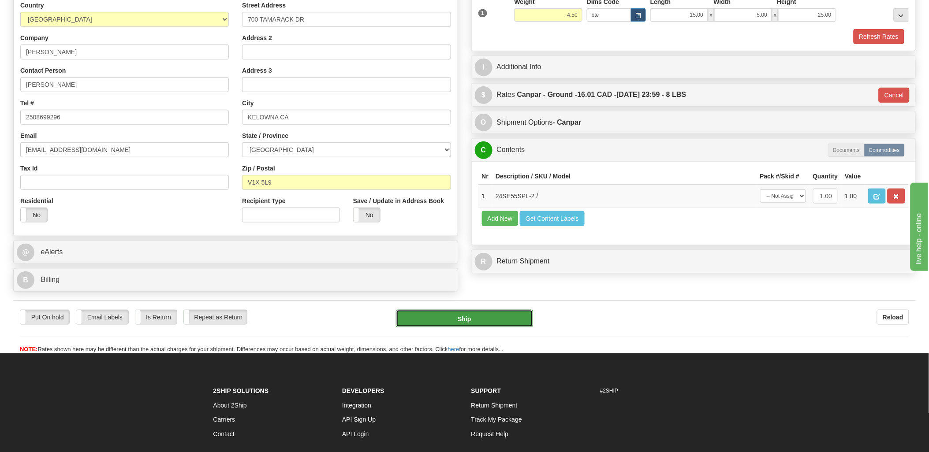
click at [471, 323] on button "Ship" at bounding box center [464, 319] width 137 height 18
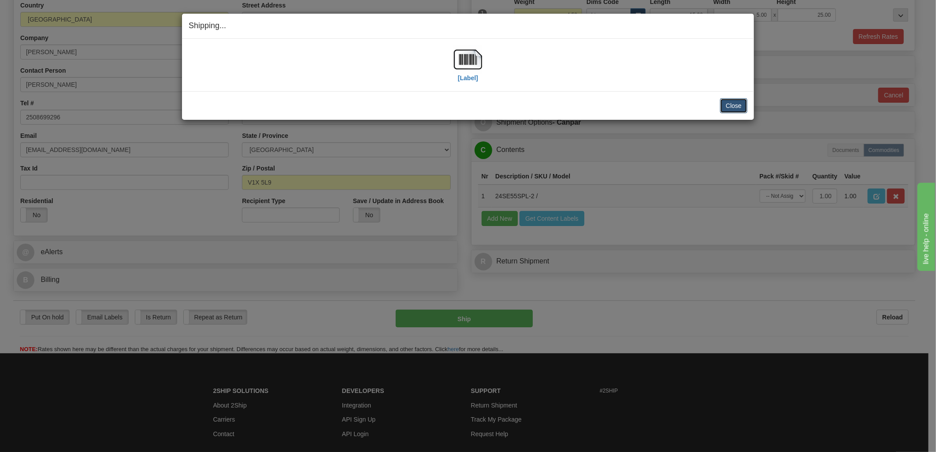
click at [733, 103] on button "Close" at bounding box center [733, 105] width 27 height 15
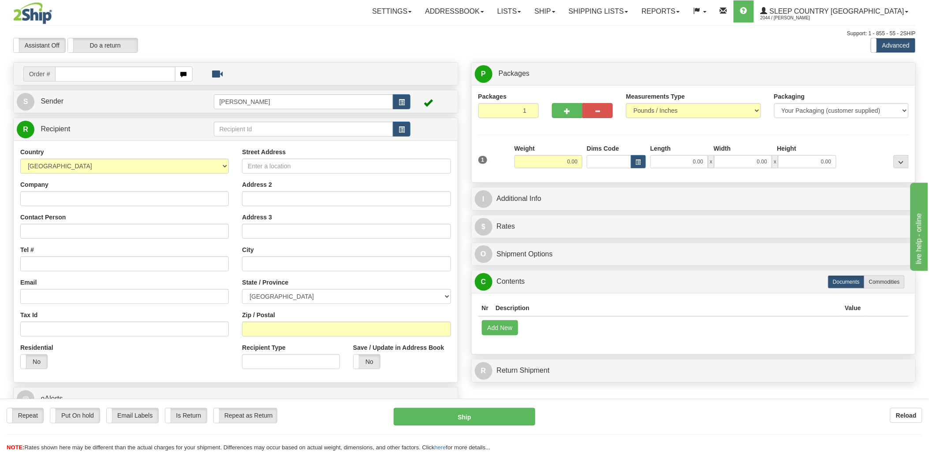
drag, startPoint x: 98, startPoint y: 76, endPoint x: 165, endPoint y: 85, distance: 67.6
click at [98, 76] on input "text" at bounding box center [115, 74] width 120 height 15
type input "9000i085"
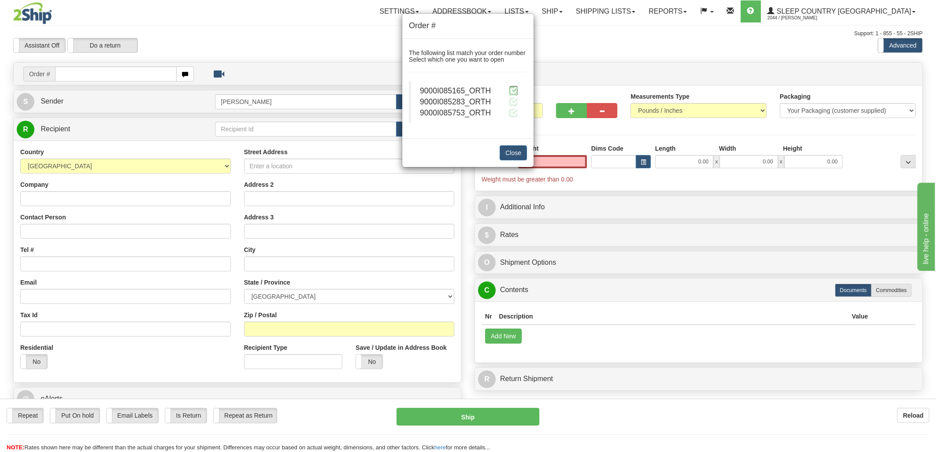
type input "0.00"
click at [514, 89] on span at bounding box center [513, 90] width 9 height 9
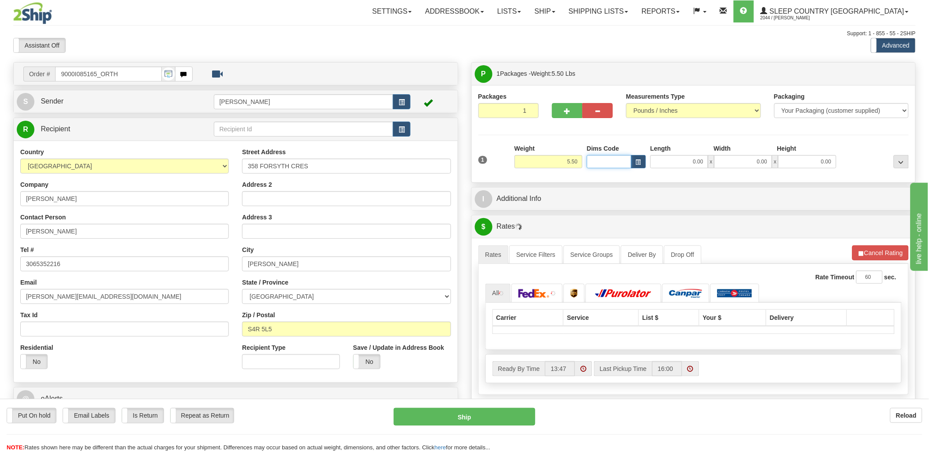
click at [605, 161] on input "Dims Code" at bounding box center [609, 161] width 45 height 13
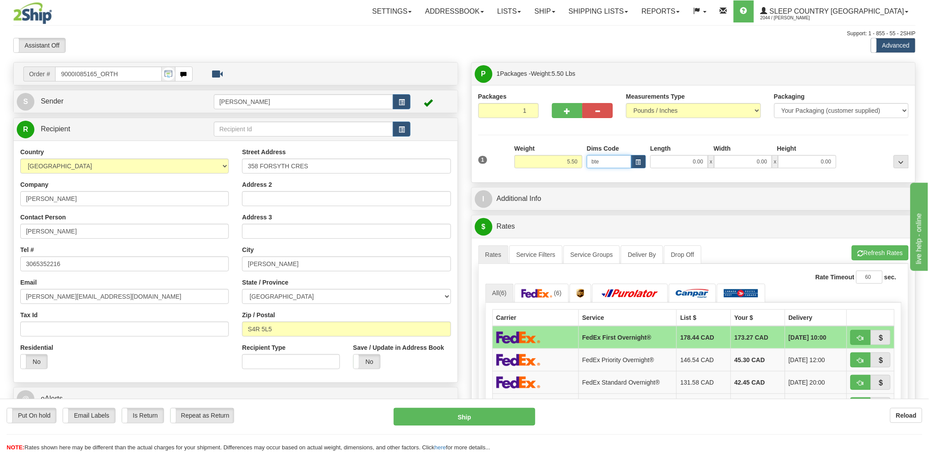
type input "bte"
click button "Delete" at bounding box center [0, 0] width 0 height 0
type input "15.00"
type input "5.00"
type input "25.00"
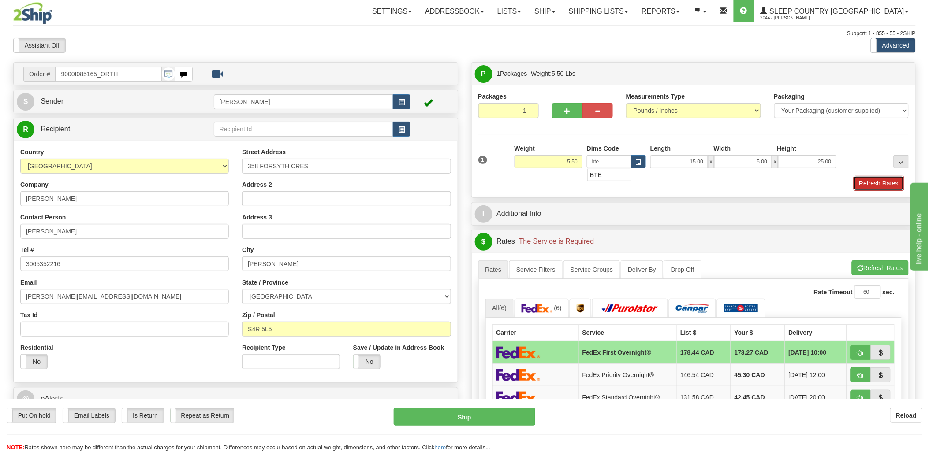
click at [865, 183] on button "Refresh Rates" at bounding box center [879, 183] width 51 height 15
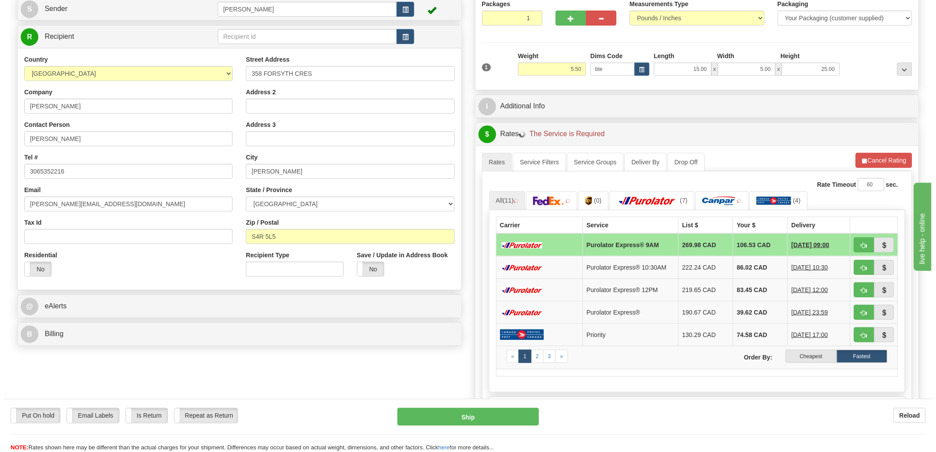
scroll to position [196, 0]
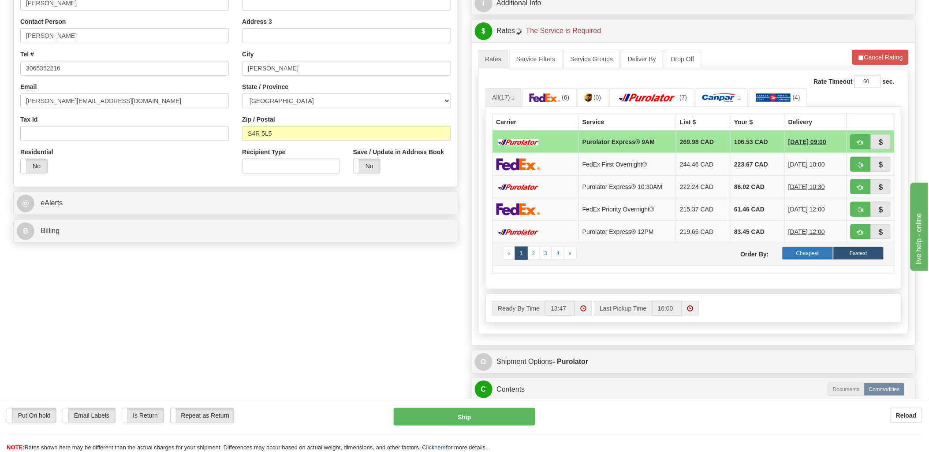
click at [807, 257] on label "Cheapest" at bounding box center [807, 253] width 51 height 13
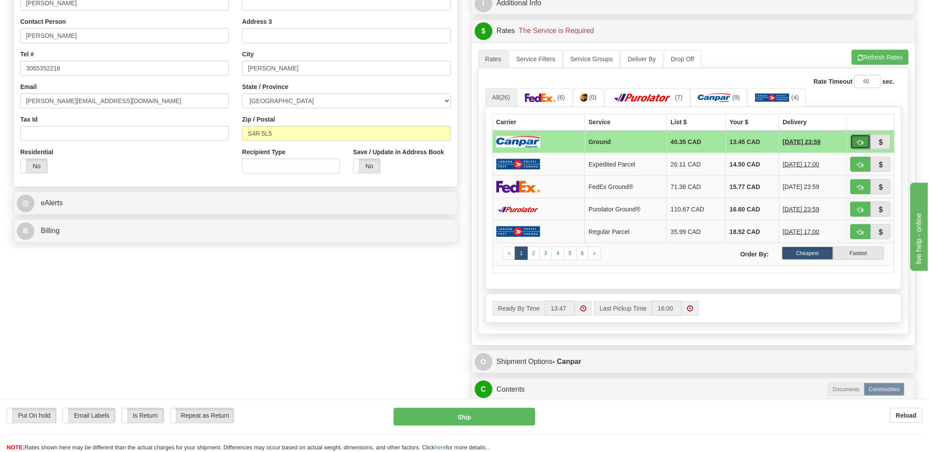
click at [860, 140] on span "button" at bounding box center [861, 143] width 6 height 6
type input "1"
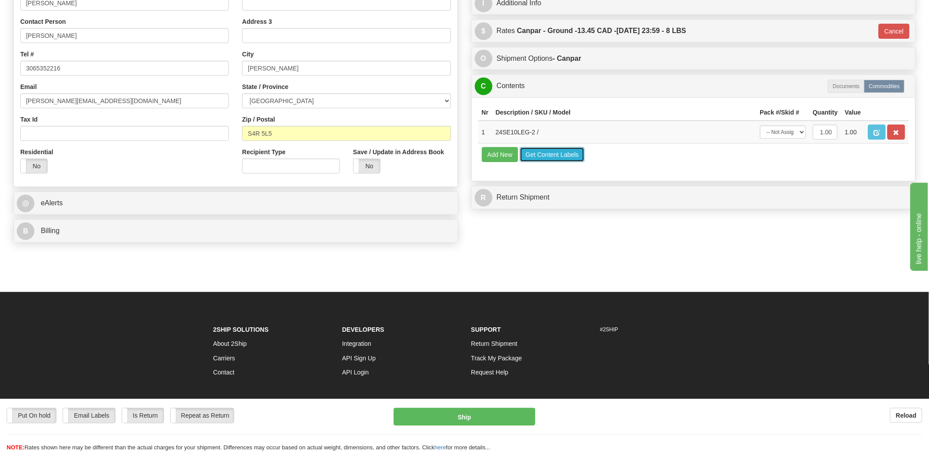
click at [544, 162] on button "Get Content Labels" at bounding box center [552, 154] width 65 height 15
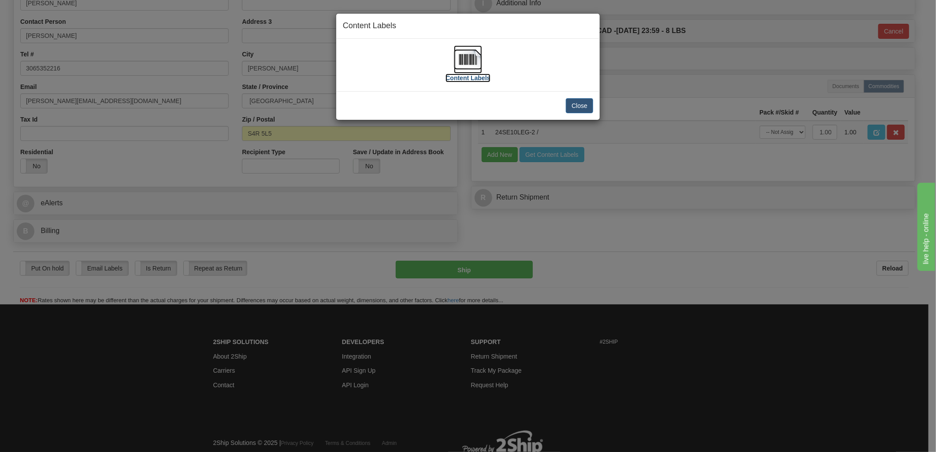
click at [468, 58] on img at bounding box center [468, 59] width 28 height 28
click at [585, 111] on button "Close" at bounding box center [579, 105] width 27 height 15
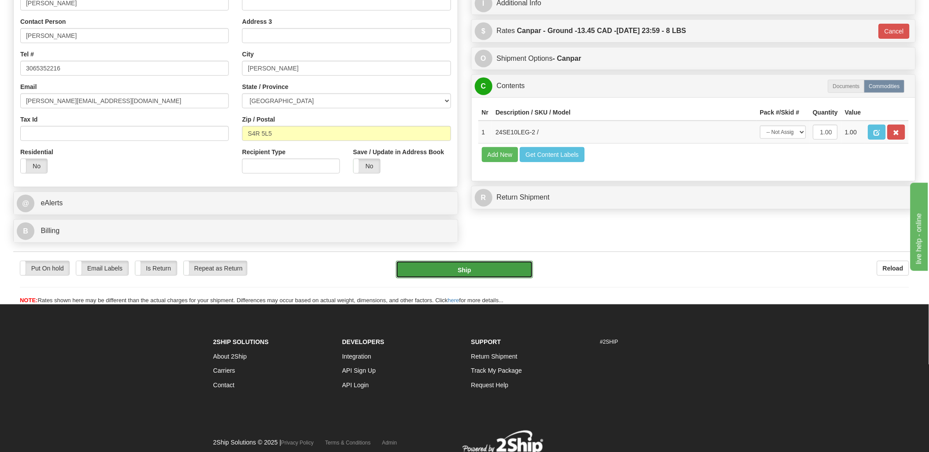
click at [459, 274] on button "Ship" at bounding box center [464, 270] width 137 height 18
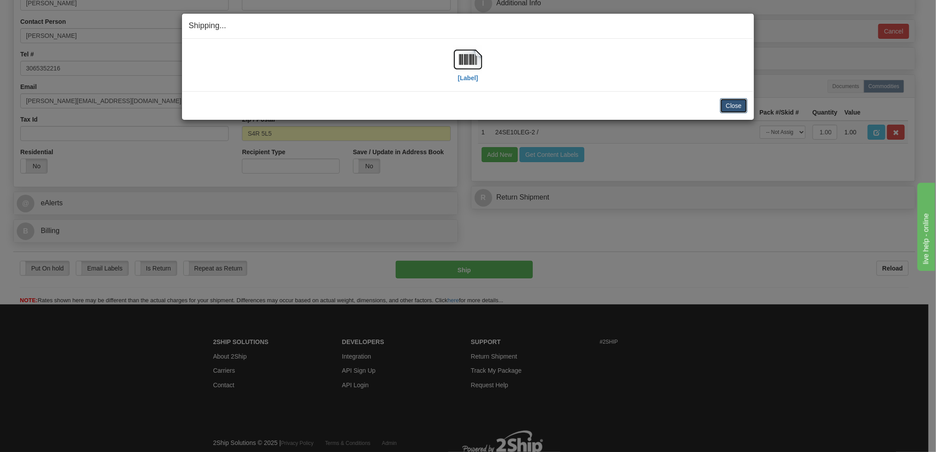
click at [735, 102] on button "Close" at bounding box center [733, 105] width 27 height 15
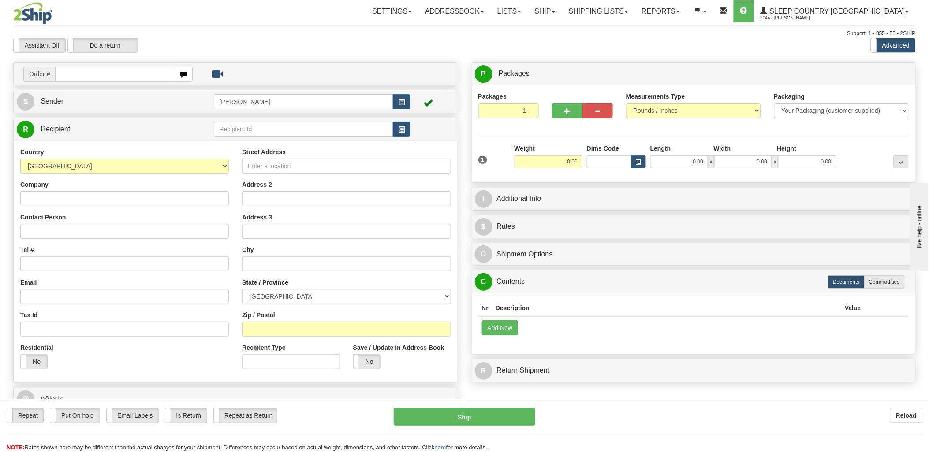
click at [109, 78] on input "text" at bounding box center [115, 74] width 120 height 15
drag, startPoint x: 115, startPoint y: 78, endPoint x: 254, endPoint y: 83, distance: 139.0
click at [115, 78] on input "text" at bounding box center [115, 74] width 120 height 15
type input "9000i08"
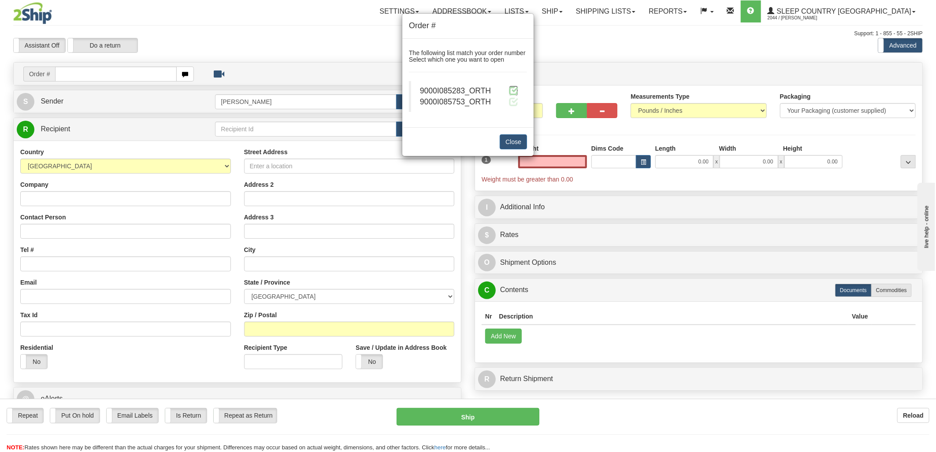
type input "0.00"
click at [515, 90] on span at bounding box center [513, 90] width 9 height 9
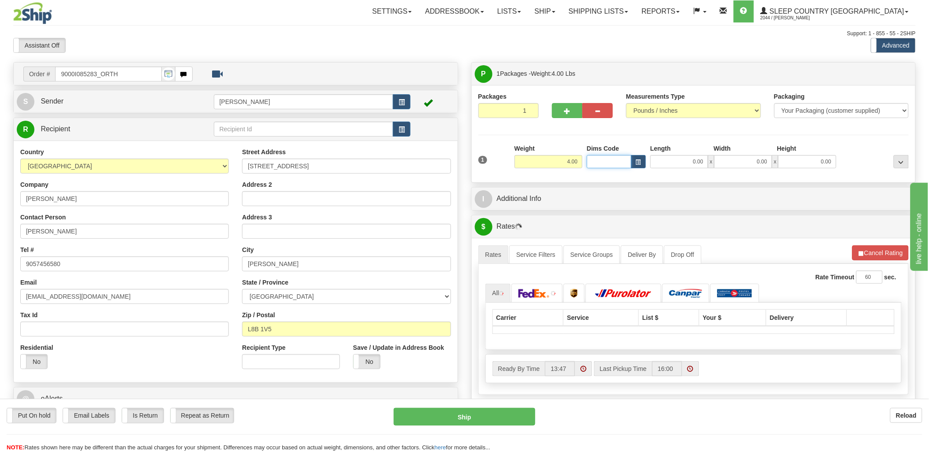
click at [596, 162] on input "Dims Code" at bounding box center [609, 161] width 45 height 13
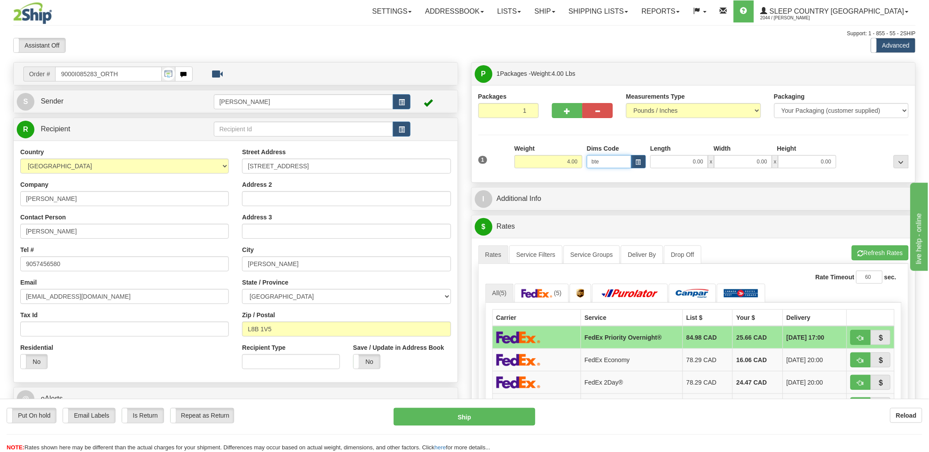
type input "bte"
click button "Delete" at bounding box center [0, 0] width 0 height 0
type input "15.00"
type input "5.00"
type input "25.00"
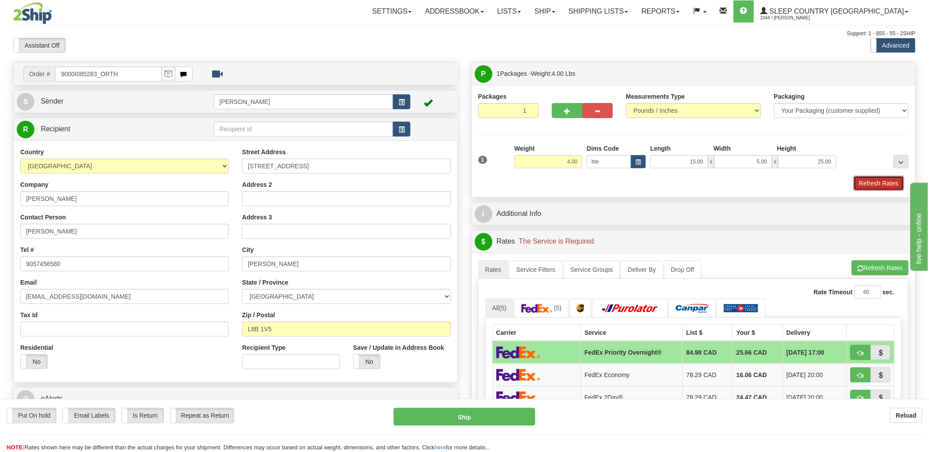
click at [880, 181] on button "Refresh Rates" at bounding box center [879, 183] width 51 height 15
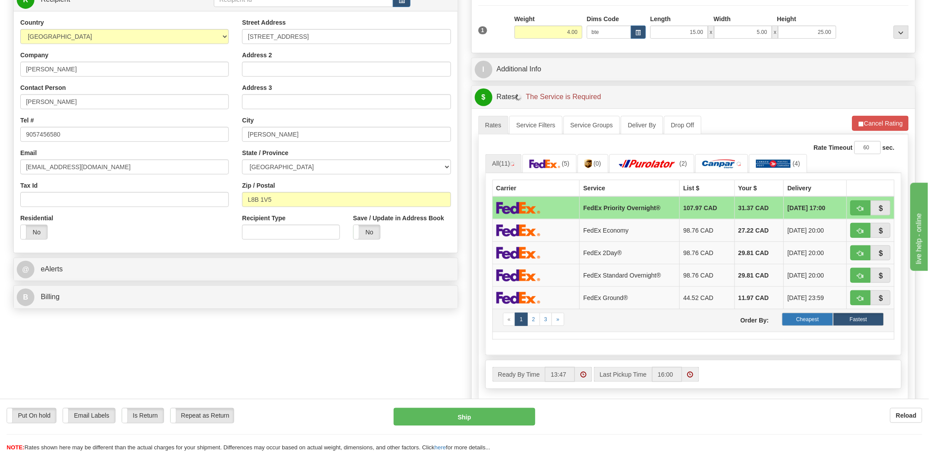
scroll to position [147, 0]
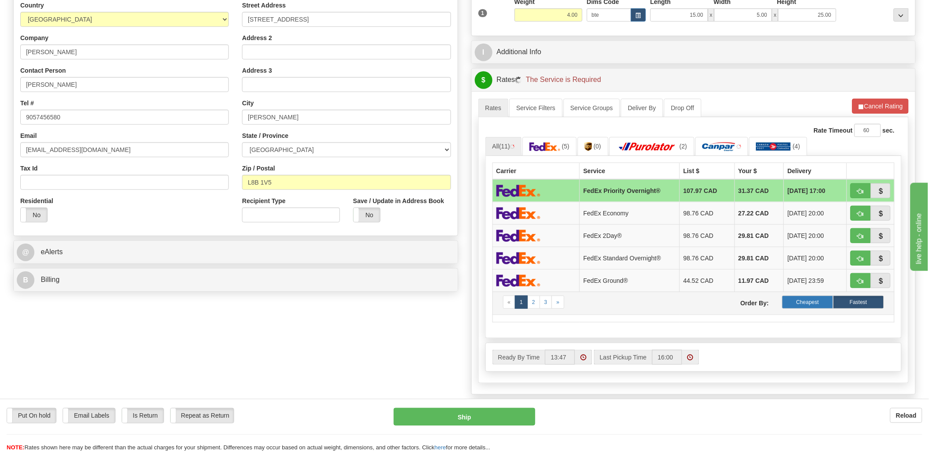
click at [807, 306] on label "Cheapest" at bounding box center [807, 302] width 51 height 13
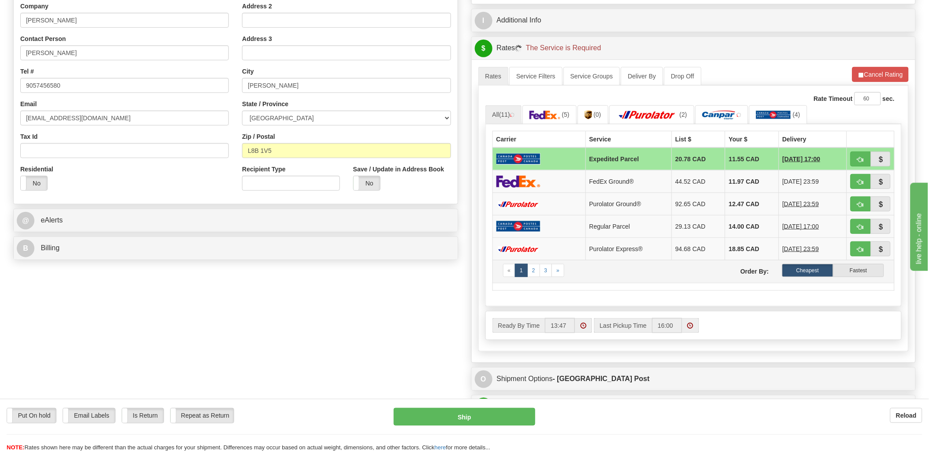
scroll to position [196, 0]
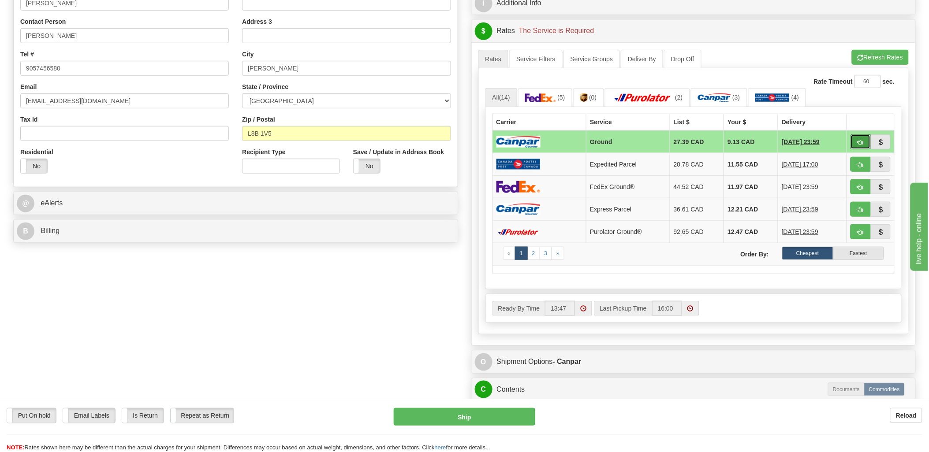
click at [857, 146] on button "button" at bounding box center [861, 141] width 20 height 15
type input "1"
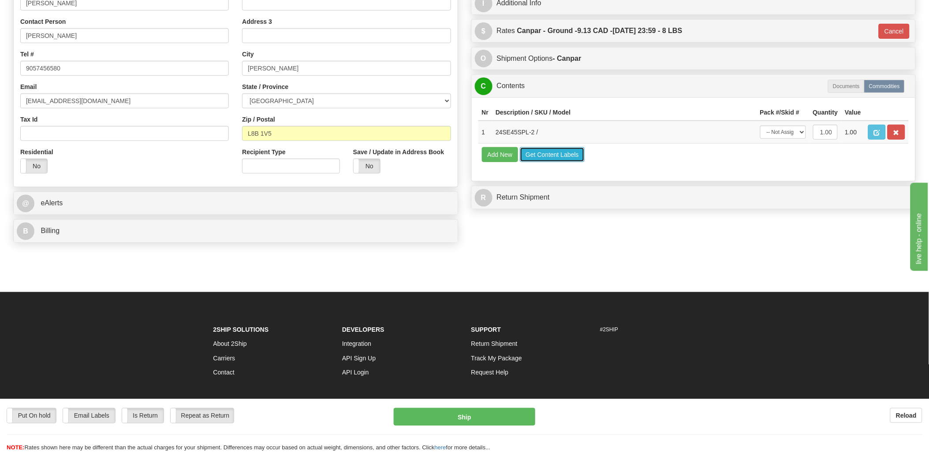
click at [561, 162] on button "Get Content Labels" at bounding box center [552, 154] width 65 height 15
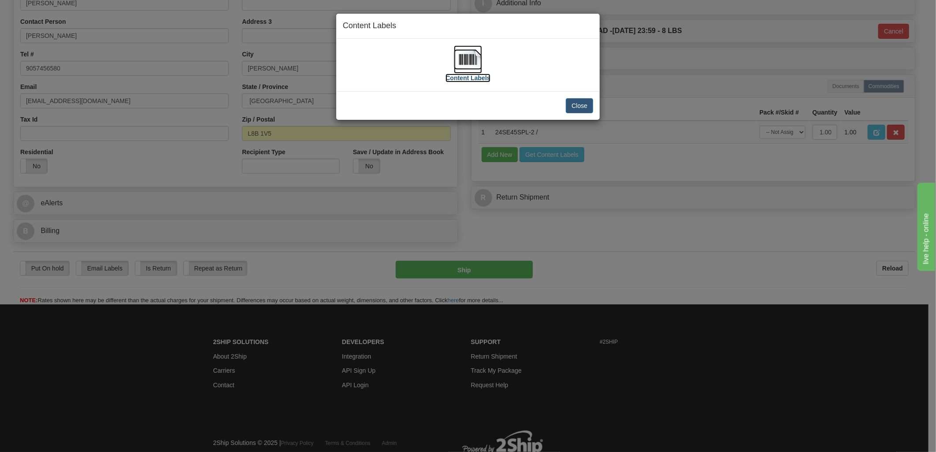
click at [469, 66] on img at bounding box center [468, 59] width 28 height 28
click at [577, 104] on button "Close" at bounding box center [579, 105] width 27 height 15
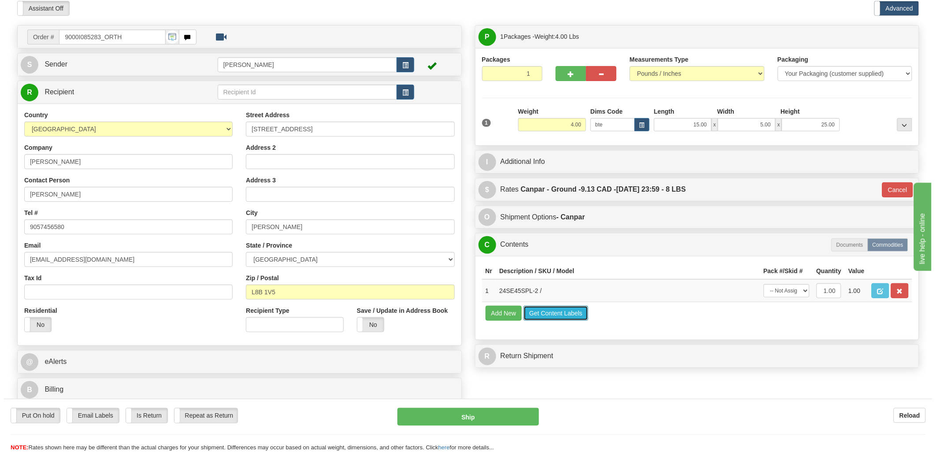
scroll to position [0, 0]
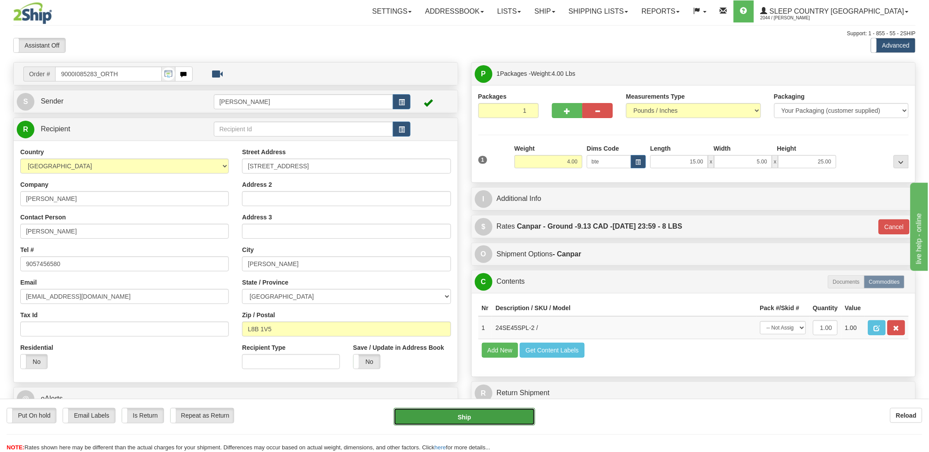
click at [472, 409] on button "Ship" at bounding box center [465, 417] width 142 height 18
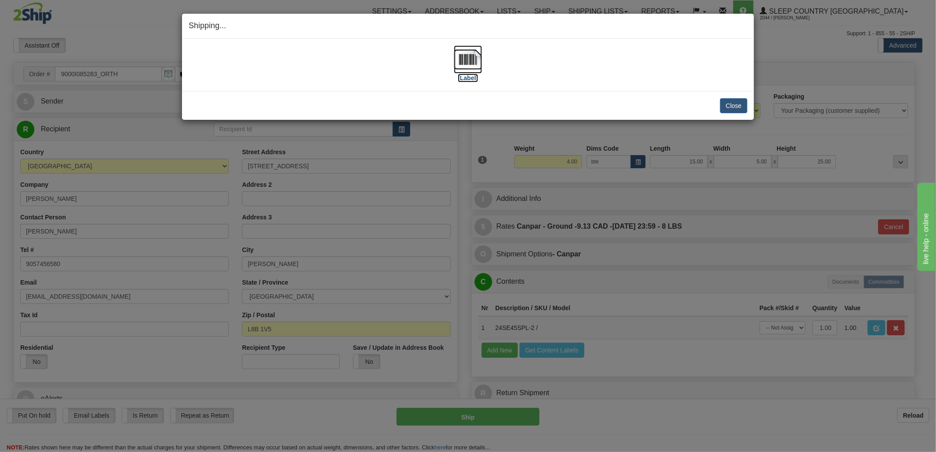
click at [456, 56] on img at bounding box center [468, 59] width 28 height 28
drag, startPoint x: 626, startPoint y: 36, endPoint x: 706, endPoint y: 65, distance: 84.9
click at [627, 36] on div "Shipping... Your SHIPMENT will EXPIRE in" at bounding box center [468, 26] width 572 height 25
click at [739, 101] on button "Close" at bounding box center [733, 105] width 27 height 15
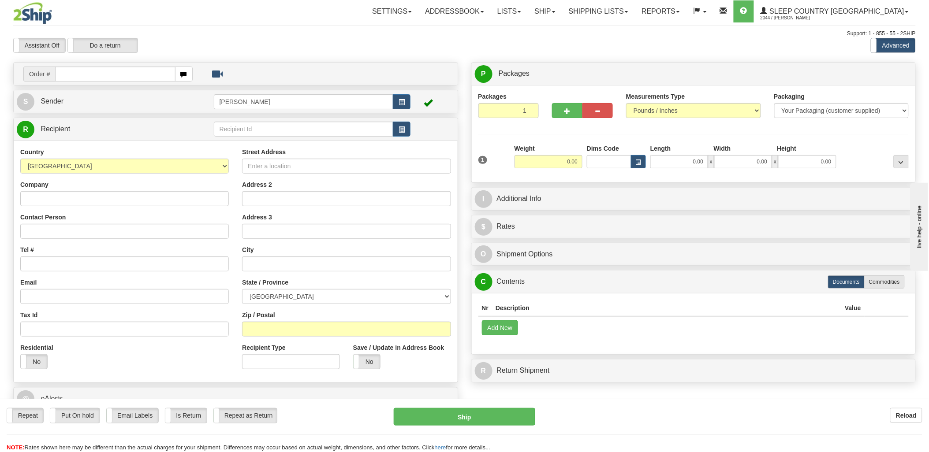
click at [82, 78] on input "text" at bounding box center [115, 74] width 120 height 15
click at [142, 78] on input "text" at bounding box center [115, 74] width 120 height 15
type input "9000i08"
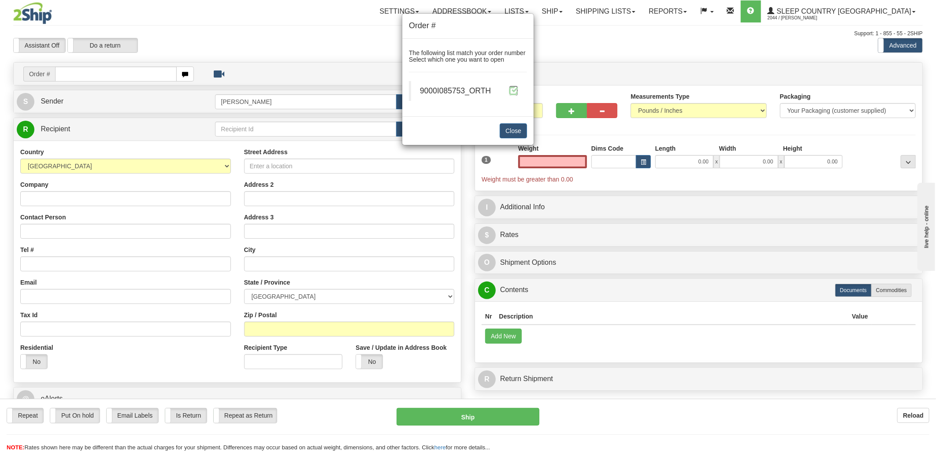
type input "0.00"
click at [510, 90] on span at bounding box center [513, 90] width 9 height 9
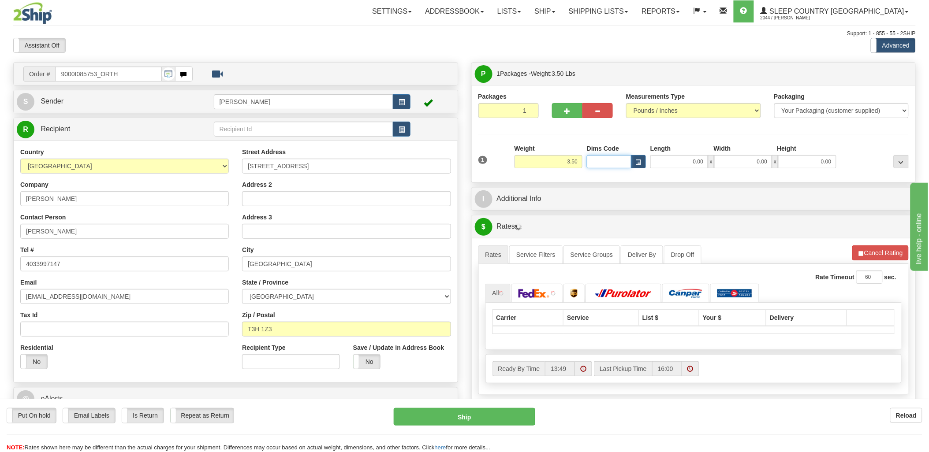
click at [605, 162] on input "Dims Code" at bounding box center [609, 161] width 45 height 13
type input "bte"
click button "Delete" at bounding box center [0, 0] width 0 height 0
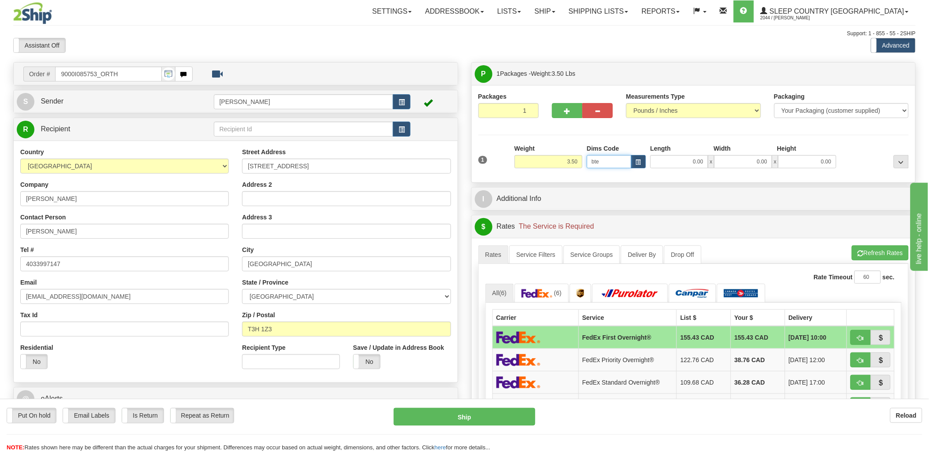
type input "15.00"
type input "5.00"
type input "25.00"
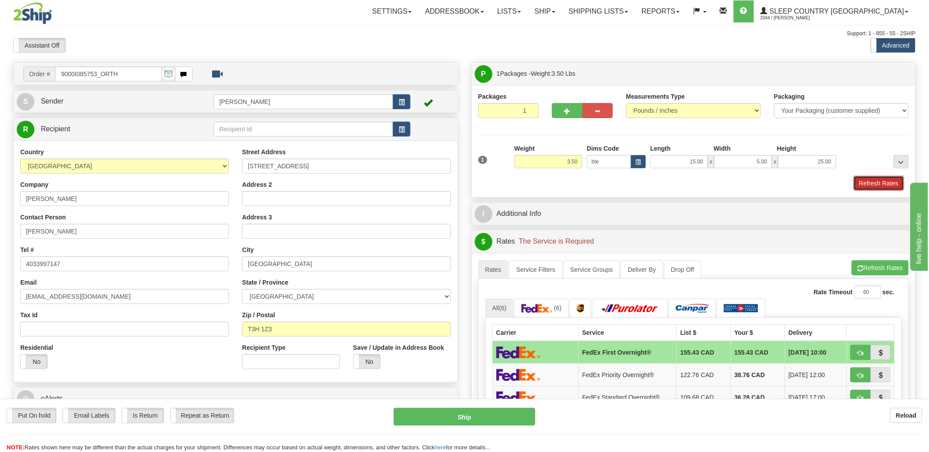
click at [875, 188] on button "Refresh Rates" at bounding box center [879, 183] width 51 height 15
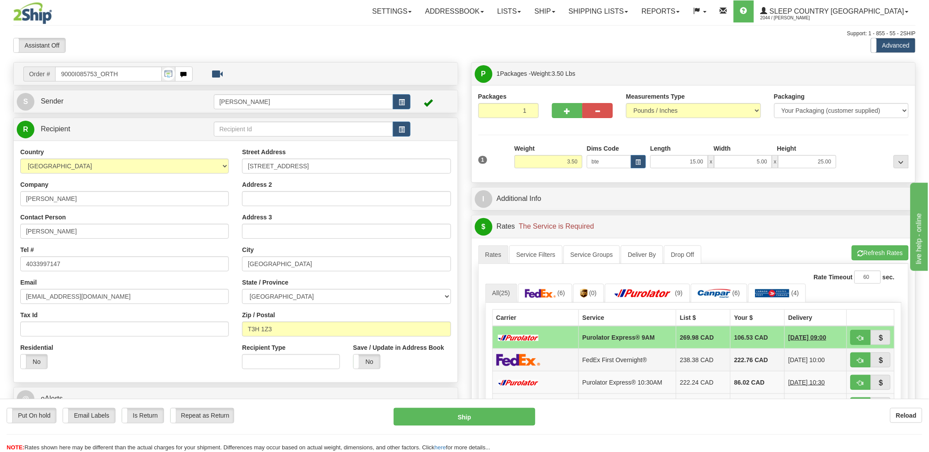
scroll to position [98, 0]
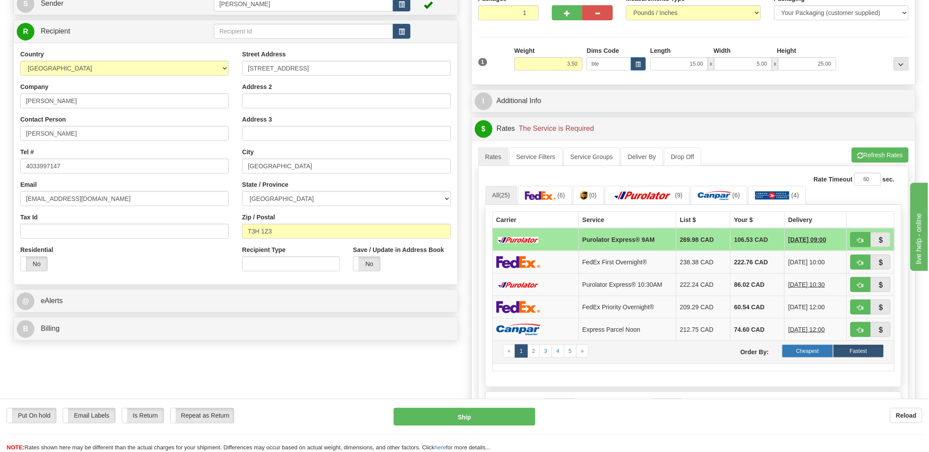
click at [798, 351] on label "Cheapest" at bounding box center [807, 351] width 51 height 13
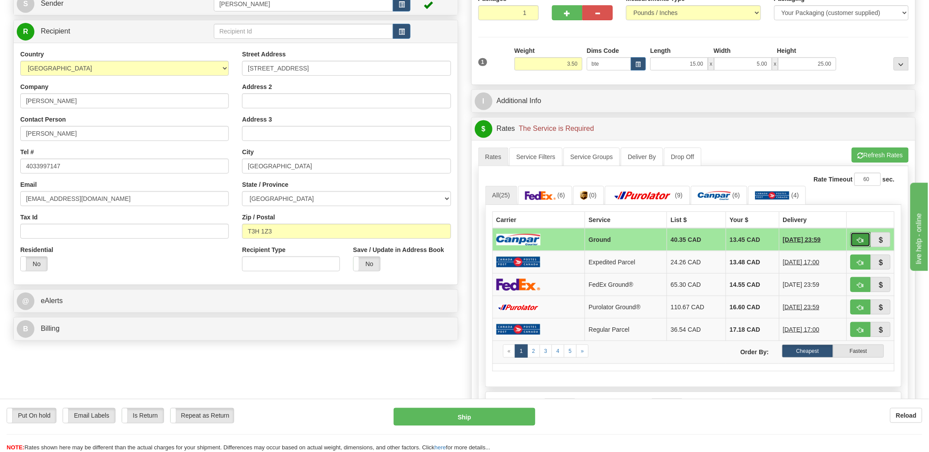
click at [856, 239] on button "button" at bounding box center [861, 239] width 20 height 15
type input "1"
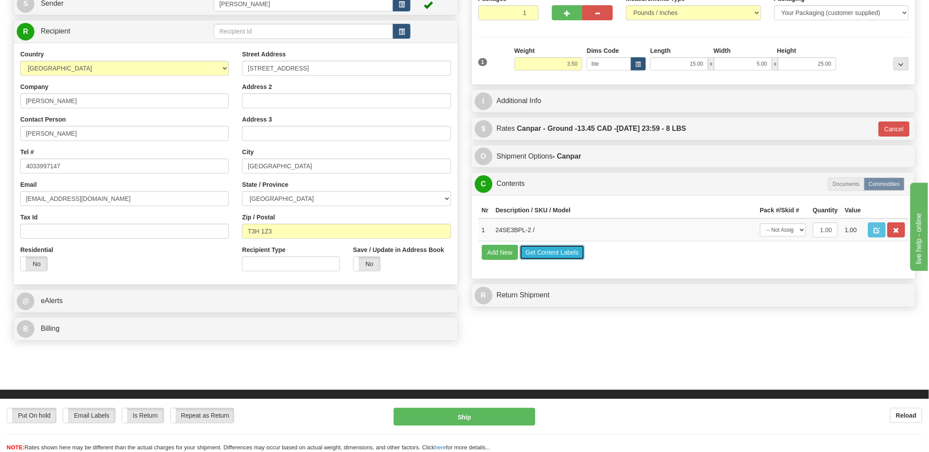
click at [538, 260] on button "Get Content Labels" at bounding box center [552, 252] width 65 height 15
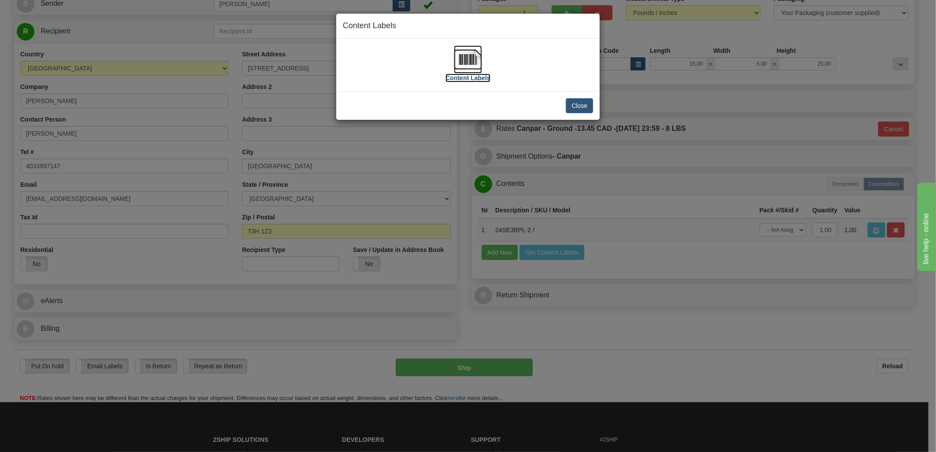
click at [468, 64] on img at bounding box center [468, 59] width 28 height 28
click at [573, 104] on button "Close" at bounding box center [579, 105] width 27 height 15
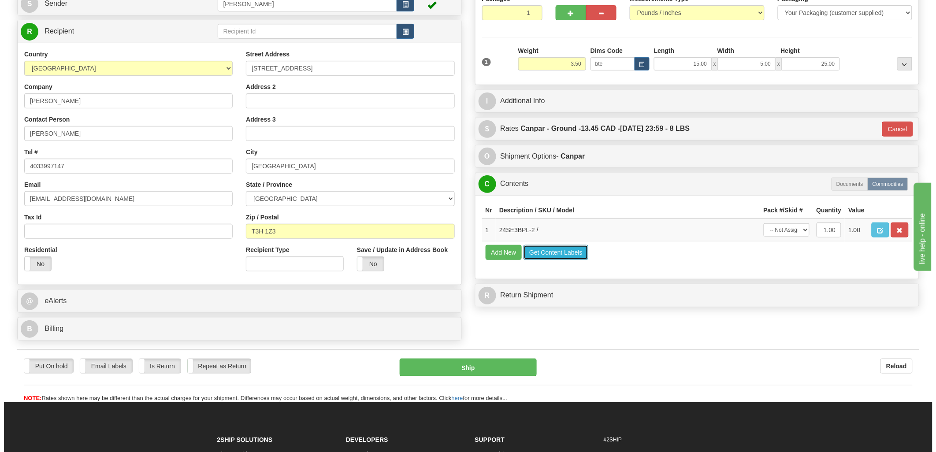
scroll to position [0, 0]
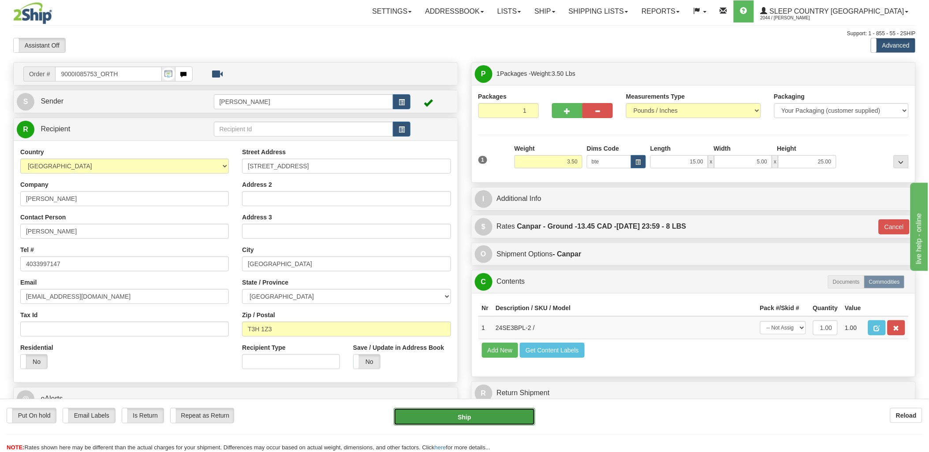
click at [476, 416] on button "Ship" at bounding box center [465, 417] width 142 height 18
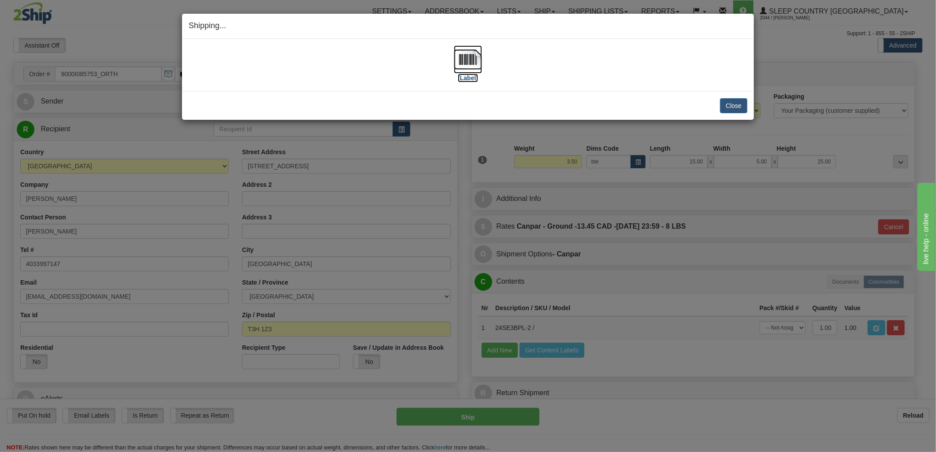
click at [479, 62] on img at bounding box center [468, 59] width 28 height 28
click at [600, 76] on div "[Label]" at bounding box center [468, 64] width 559 height 39
click at [734, 99] on button "Close" at bounding box center [733, 105] width 27 height 15
click at [735, 107] on button "Close" at bounding box center [733, 105] width 27 height 15
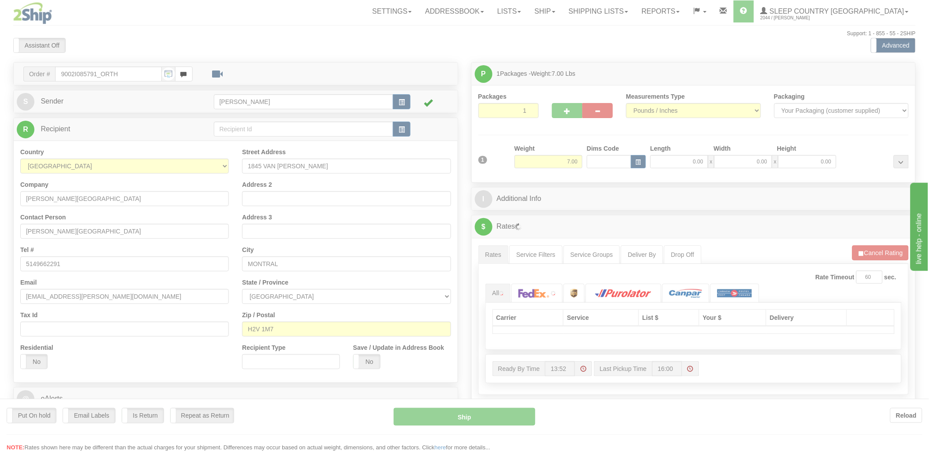
click at [601, 161] on div at bounding box center [464, 226] width 929 height 452
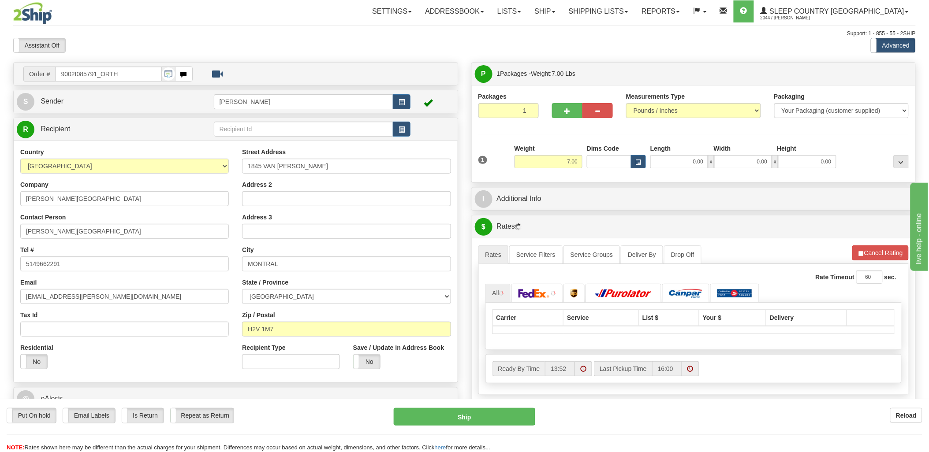
click at [600, 161] on div "Toggle navigation Settings Shipping Preferences Fields Preferences New" at bounding box center [464, 311] width 929 height 623
click at [600, 161] on input "Dims Code" at bounding box center [609, 161] width 45 height 13
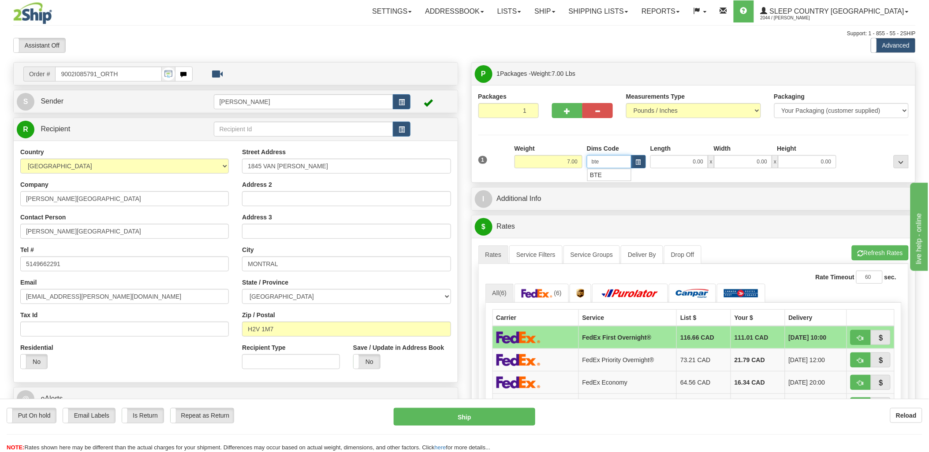
type input "bte"
click button "Delete" at bounding box center [0, 0] width 0 height 0
type input "15.00"
type input "5.00"
type input "25.00"
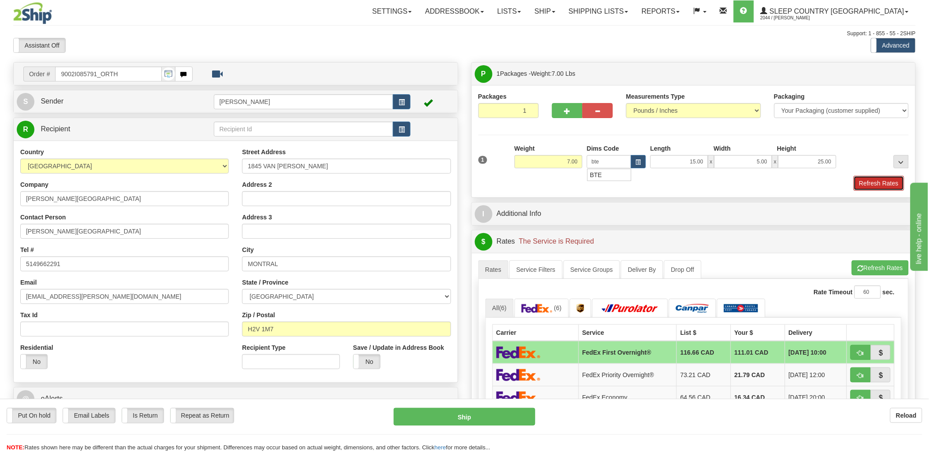
click at [888, 179] on button "Refresh Rates" at bounding box center [879, 183] width 51 height 15
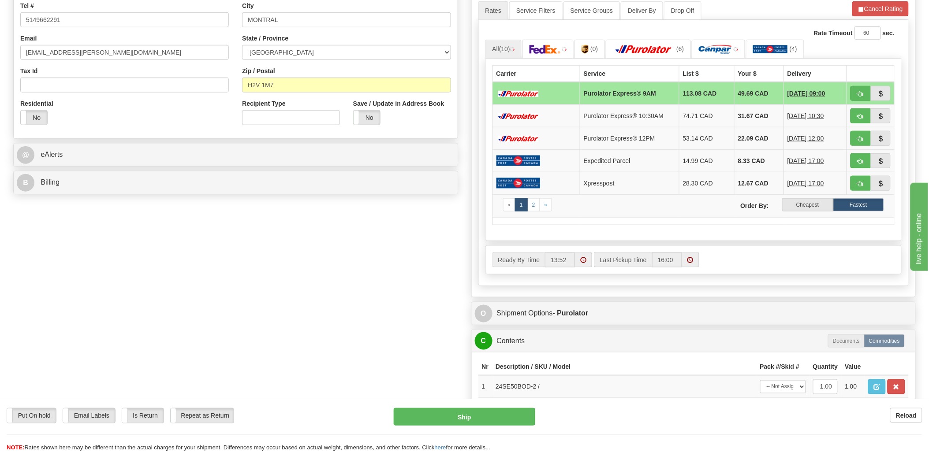
scroll to position [245, 0]
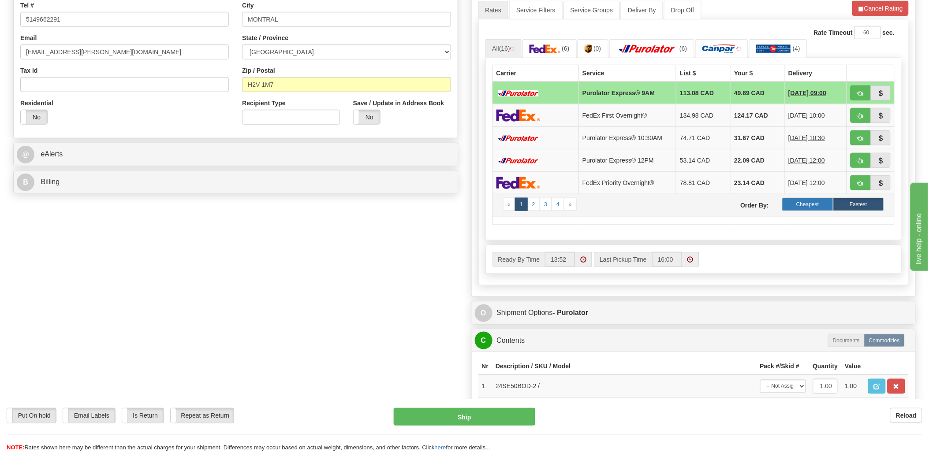
click at [803, 201] on label "Cheapest" at bounding box center [807, 204] width 51 height 13
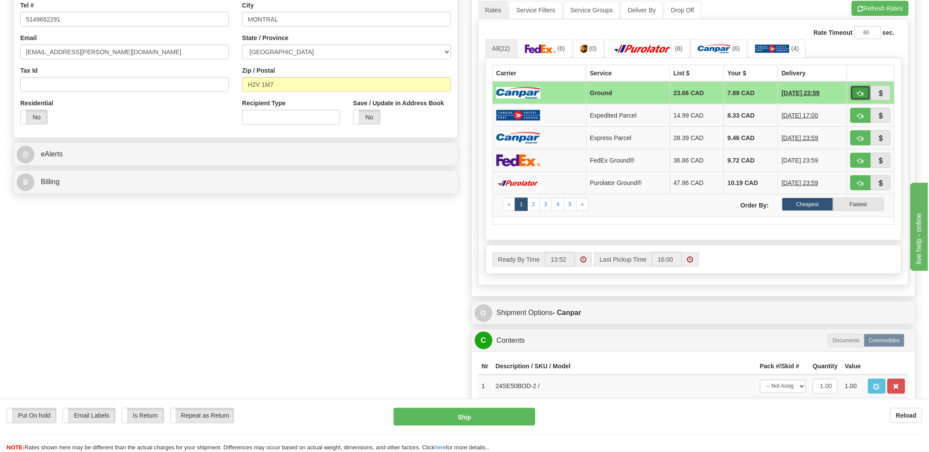
click at [858, 92] on span "button" at bounding box center [861, 94] width 6 height 6
type input "1"
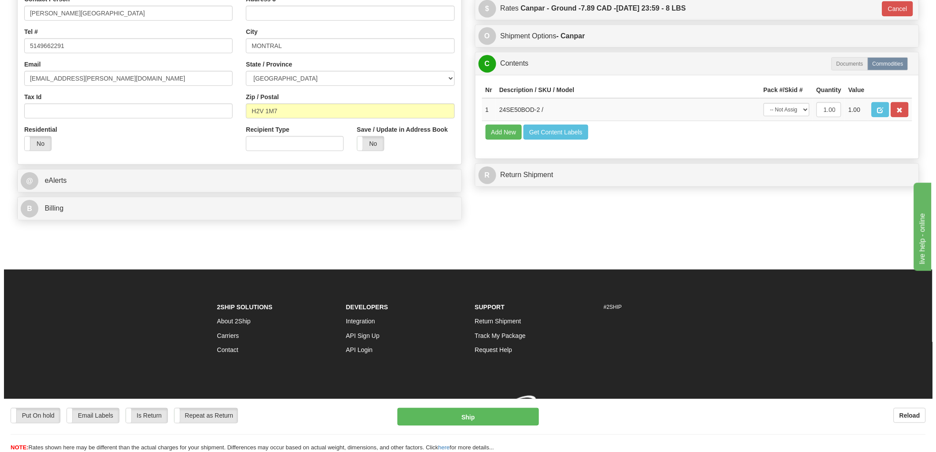
scroll to position [232, 0]
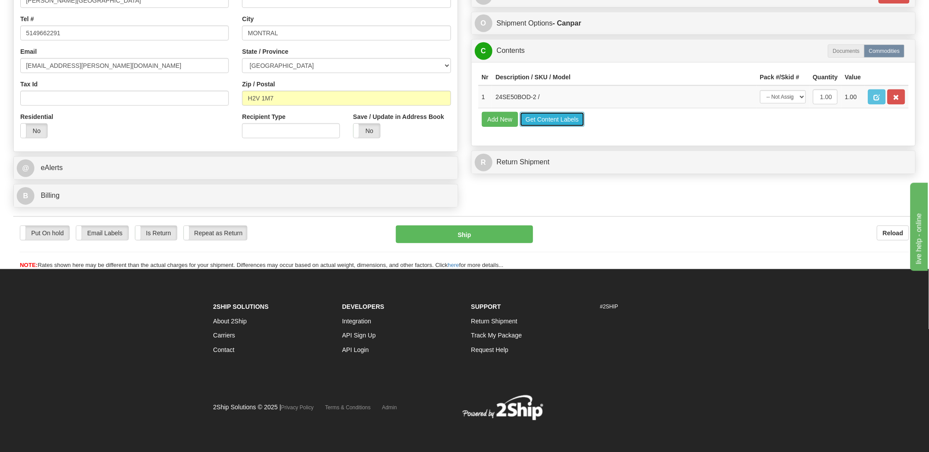
click at [549, 127] on button "Get Content Labels" at bounding box center [552, 119] width 65 height 15
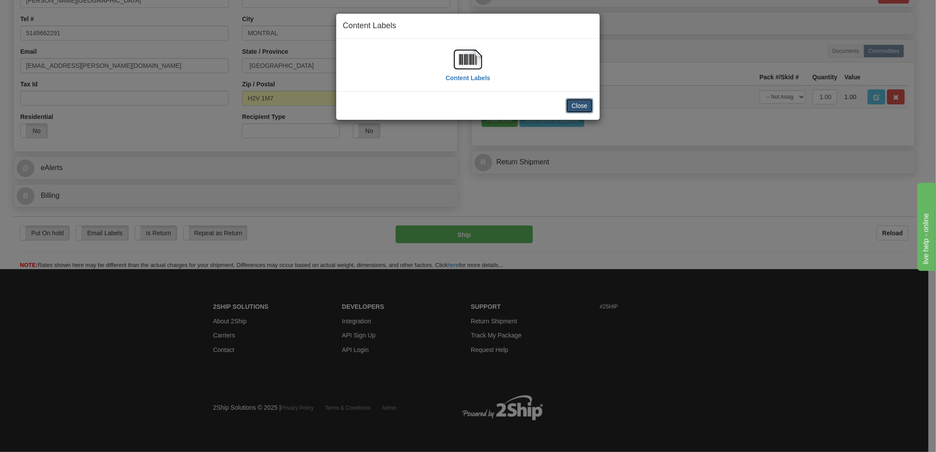
click at [574, 104] on button "Close" at bounding box center [579, 105] width 27 height 15
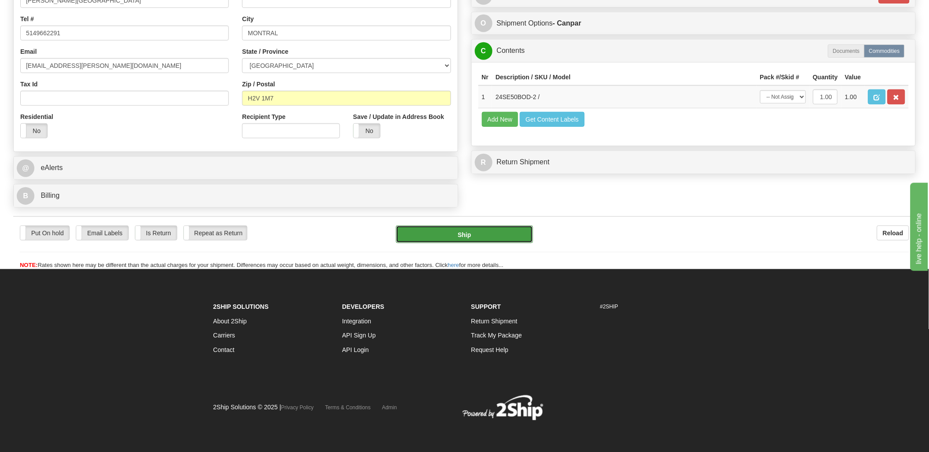
click at [474, 236] on button "Ship" at bounding box center [464, 235] width 137 height 18
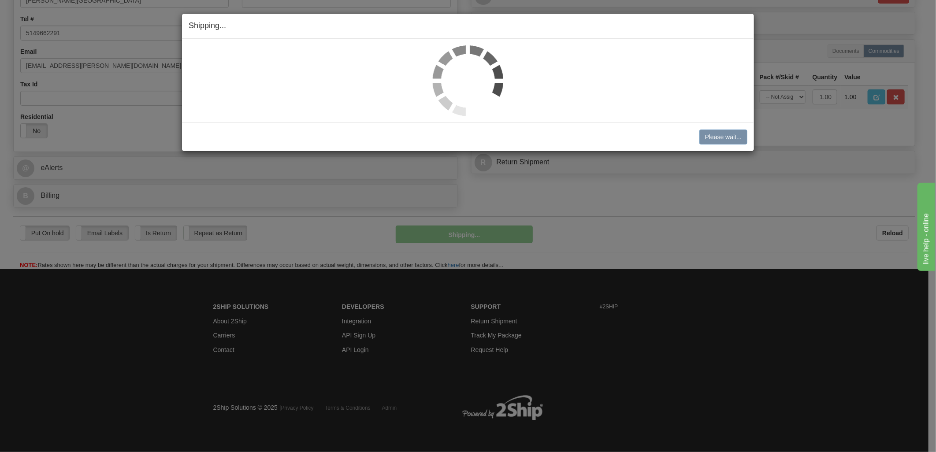
click at [621, 199] on div "Shipping... Your SHIPMENT will EXPIRE in Please wait... Cancel Cancel Shipment …" at bounding box center [468, 226] width 936 height 452
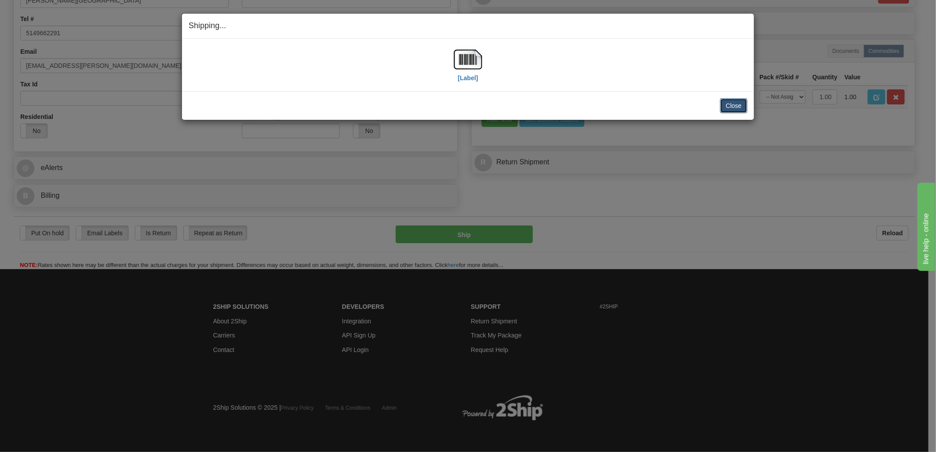
click at [725, 102] on button "Close" at bounding box center [733, 105] width 27 height 15
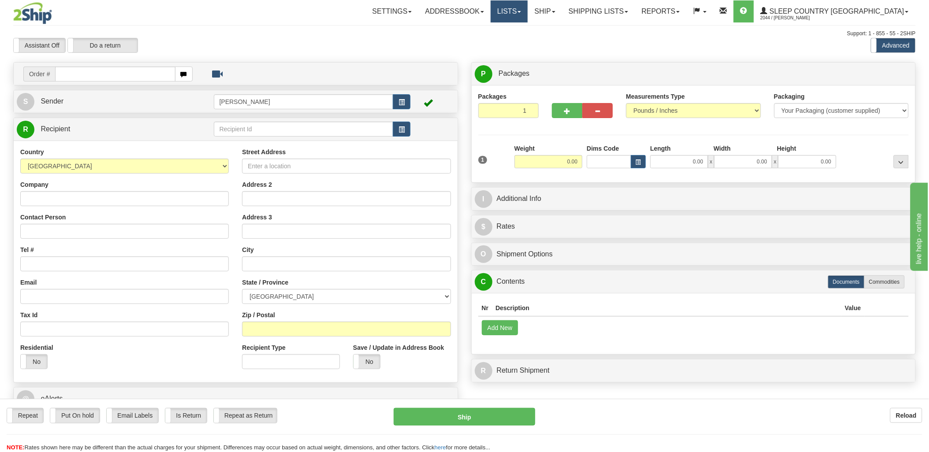
click at [528, 7] on link "Lists" at bounding box center [509, 11] width 37 height 22
click at [562, 6] on link "Ship" at bounding box center [545, 11] width 34 height 22
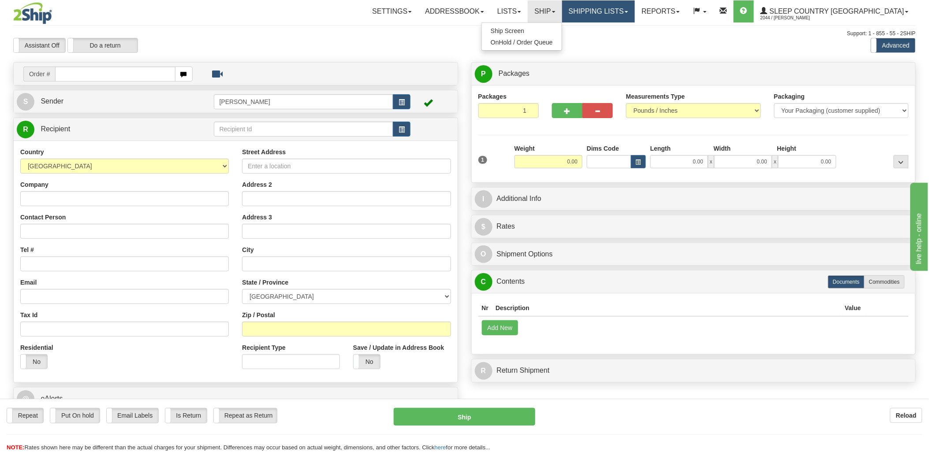
click at [635, 18] on link "Shipping lists" at bounding box center [598, 11] width 73 height 22
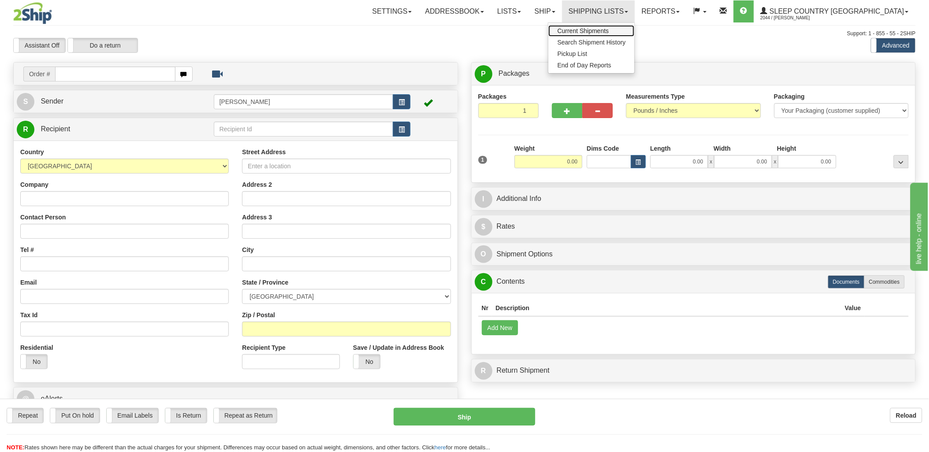
click at [609, 33] on span "Current Shipments" at bounding box center [583, 30] width 52 height 7
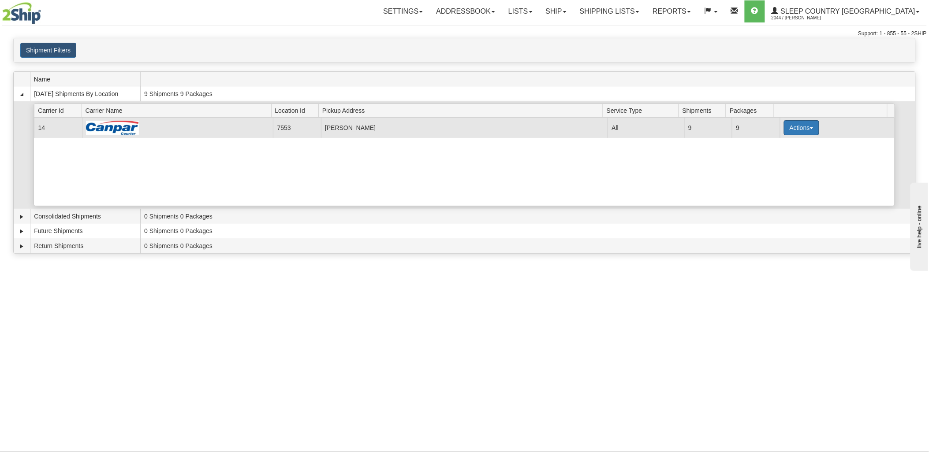
click at [785, 127] on button "Actions" at bounding box center [801, 127] width 35 height 15
click at [766, 192] on span "Print" at bounding box center [766, 190] width 18 height 6
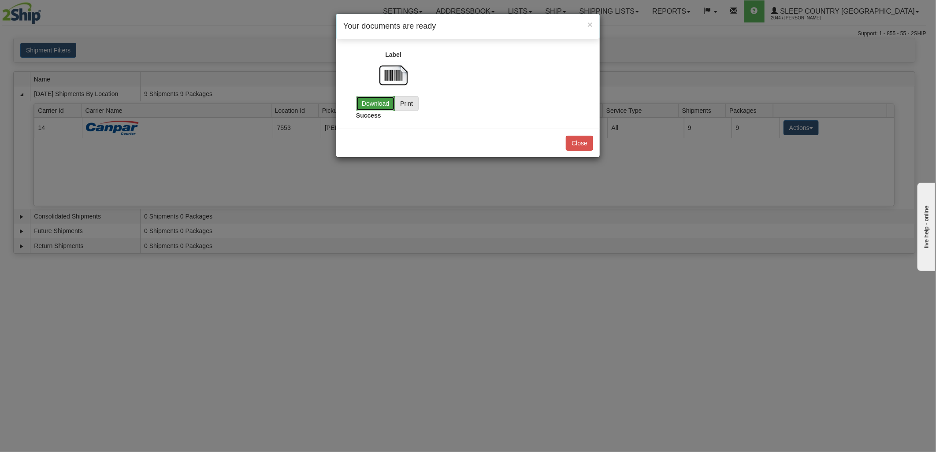
click at [385, 100] on link "Download" at bounding box center [375, 103] width 39 height 15
